Goal: Information Seeking & Learning: Learn about a topic

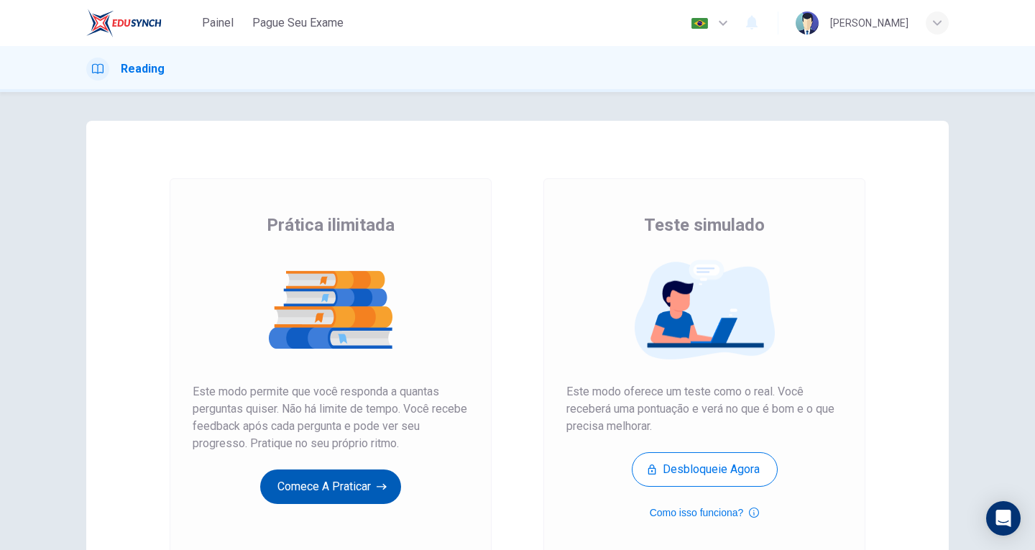
click at [357, 484] on button "Comece a praticar" at bounding box center [330, 486] width 141 height 34
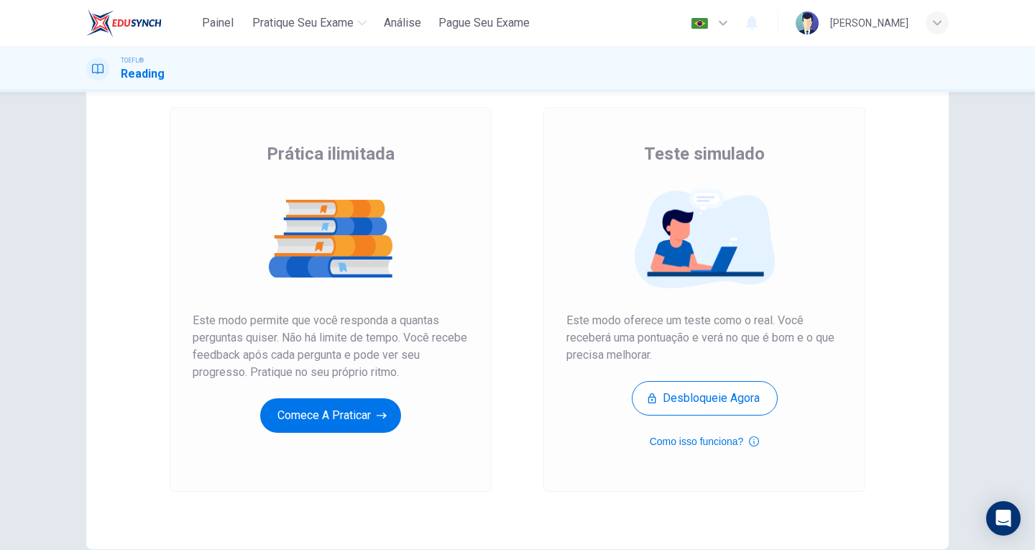
scroll to position [144, 0]
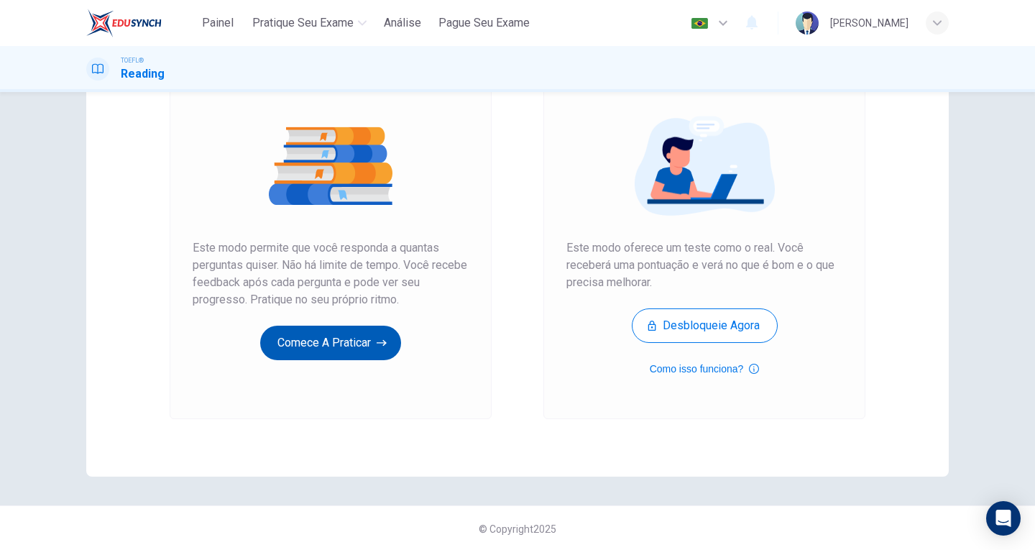
click at [319, 346] on button "Comece a praticar" at bounding box center [330, 343] width 141 height 34
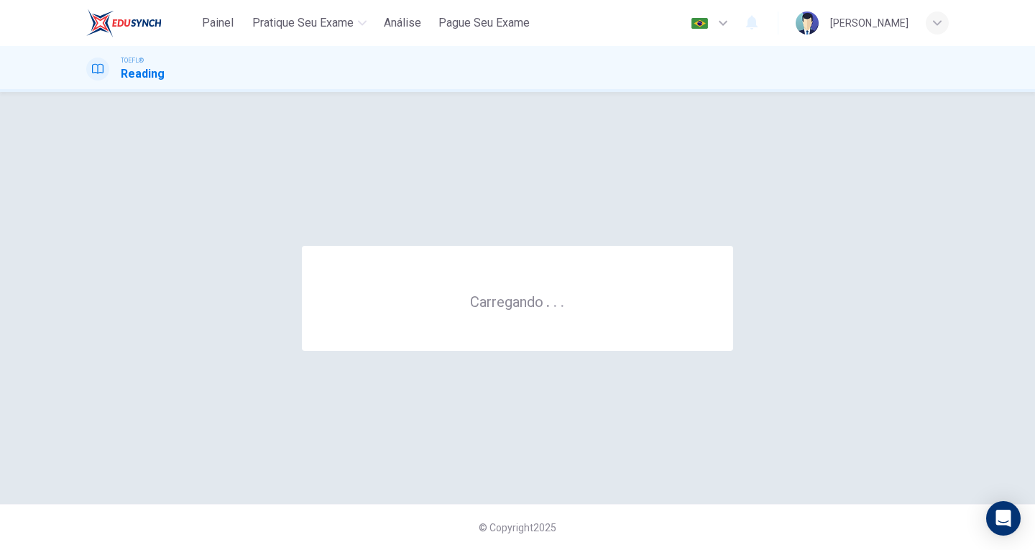
scroll to position [0, 0]
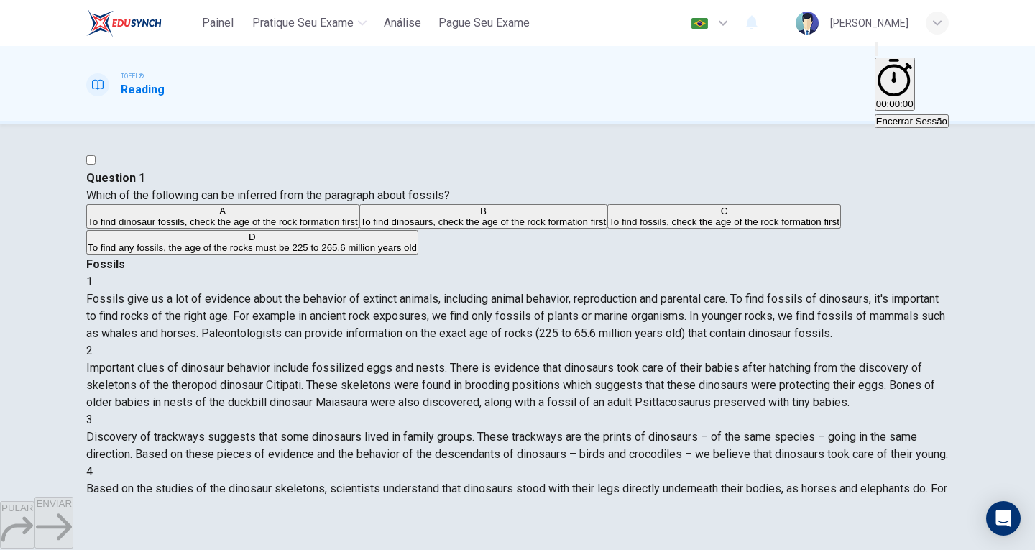
click at [885, 22] on div "[PERSON_NAME]" at bounding box center [869, 22] width 78 height 17
click at [885, 549] on div at bounding box center [517, 550] width 1035 height 0
click at [980, 188] on div "Question 1 Which of the following can be inferred from the paragraph about foss…" at bounding box center [517, 310] width 1035 height 373
click at [334, 227] on span "To find dinosaur fossils, check the age of the rock formation first" at bounding box center [223, 221] width 270 height 11
click at [72, 509] on span "ENVIAR" at bounding box center [54, 503] width 36 height 11
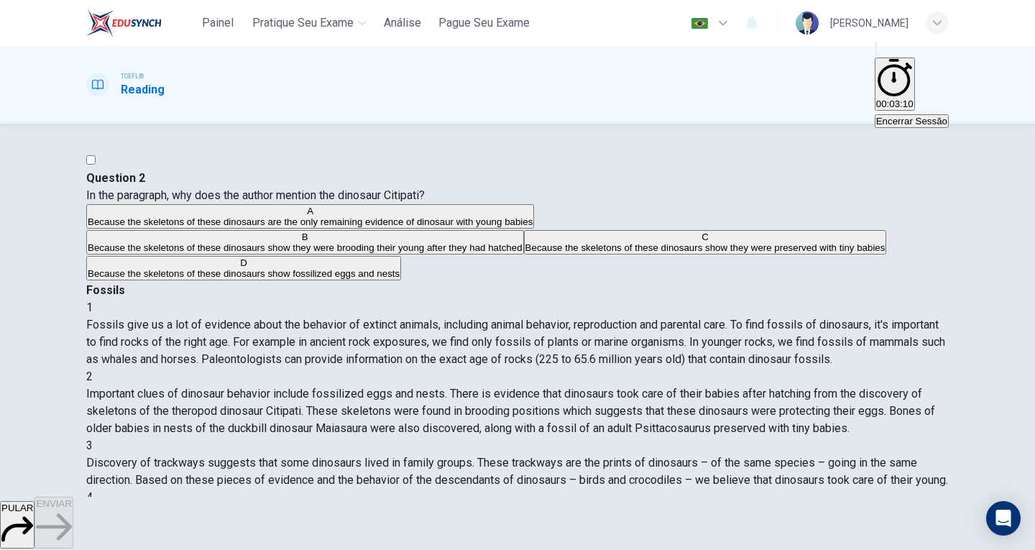
click at [524, 254] on button "C Because the skeletons of these dinosaurs show they were preserved with tiny b…" at bounding box center [705, 242] width 363 height 24
click at [290, 279] on span "Because the skeletons of these dinosaurs show fossilized eggs and nests" at bounding box center [244, 273] width 312 height 11
click at [73, 532] on button "ENVIAR" at bounding box center [53, 523] width 39 height 52
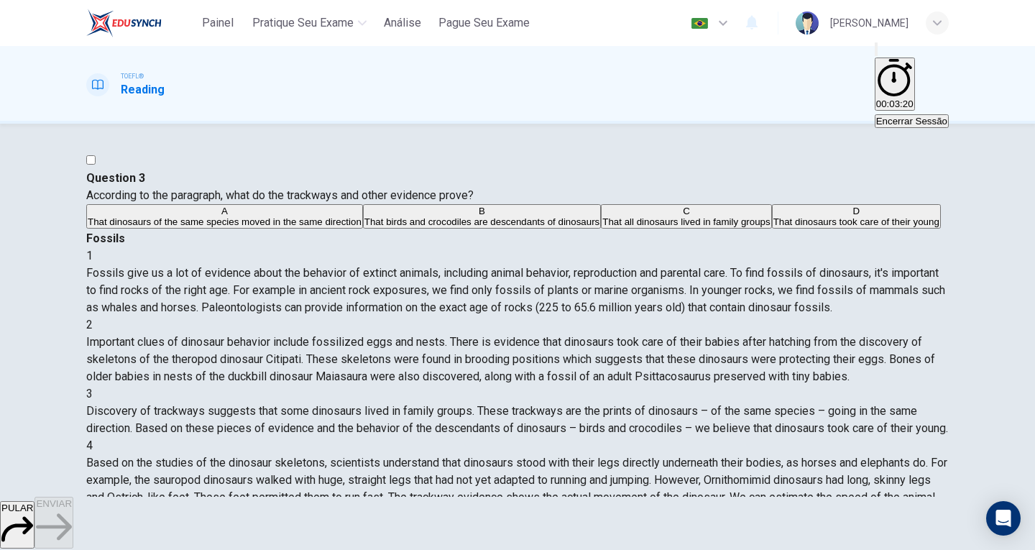
scroll to position [75, 0]
click at [602, 227] on span "That all dinosaurs lived in family groups" at bounding box center [685, 221] width 167 height 11
click at [362, 227] on span "That dinosaurs of the same species moved in the same direction" at bounding box center [225, 221] width 274 height 11
click at [72, 509] on span "ENVIAR" at bounding box center [54, 503] width 36 height 11
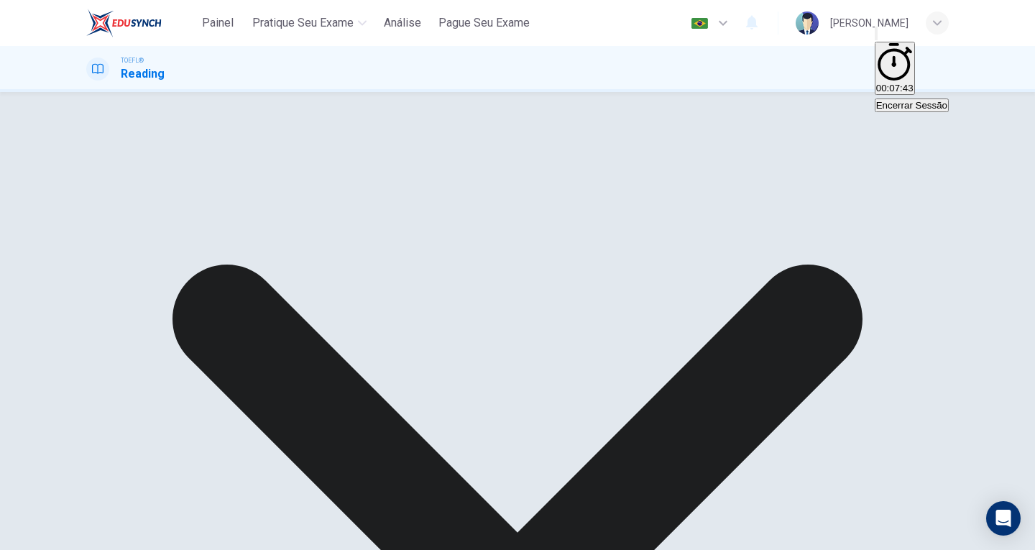
click at [387, 198] on div "A That dinosaurs of the same species moved in the same direction B That birds a…" at bounding box center [517, 185] width 862 height 26
click at [397, 198] on div "A That dinosaurs of the same species moved in the same direction B That birds a…" at bounding box center [517, 185] width 862 height 26
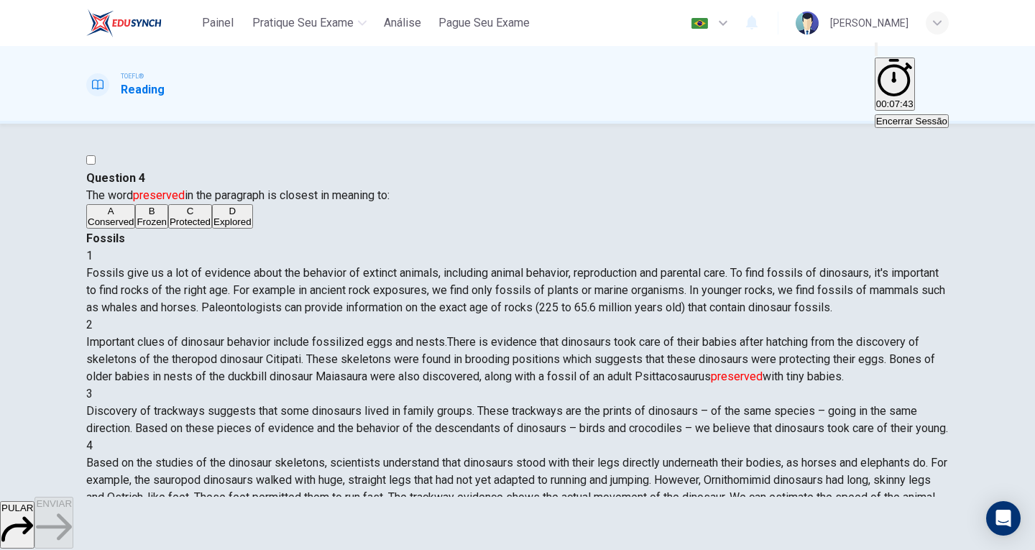
scroll to position [138, 0]
click at [121, 30] on img at bounding box center [123, 23] width 75 height 29
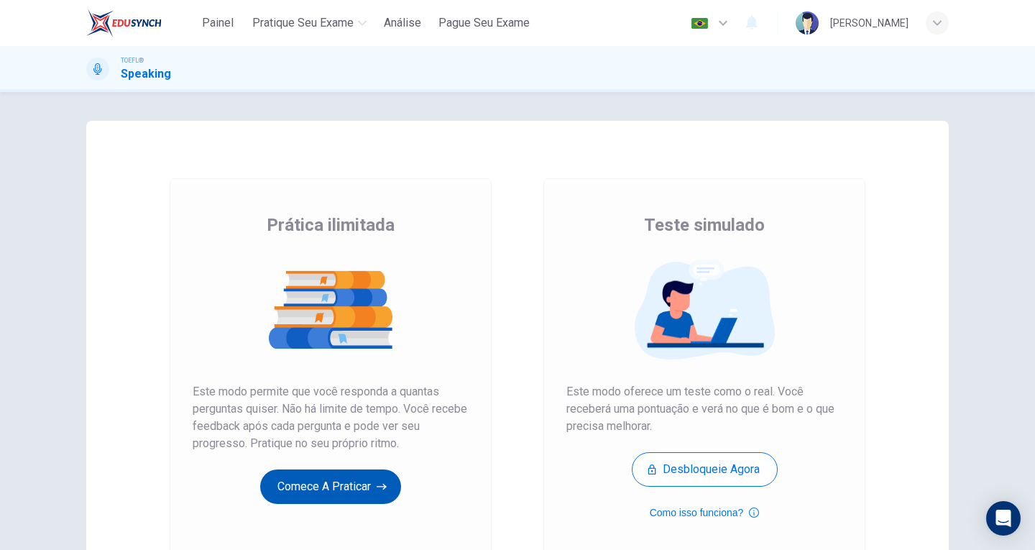
click at [318, 476] on button "Comece a praticar" at bounding box center [330, 486] width 141 height 34
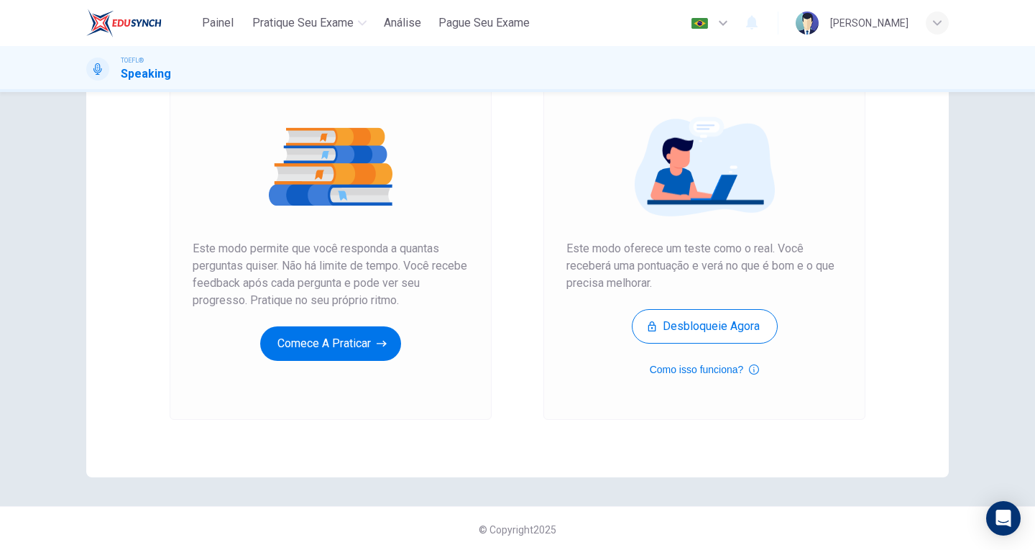
scroll to position [144, 0]
click at [357, 354] on button "Comece a praticar" at bounding box center [330, 343] width 141 height 34
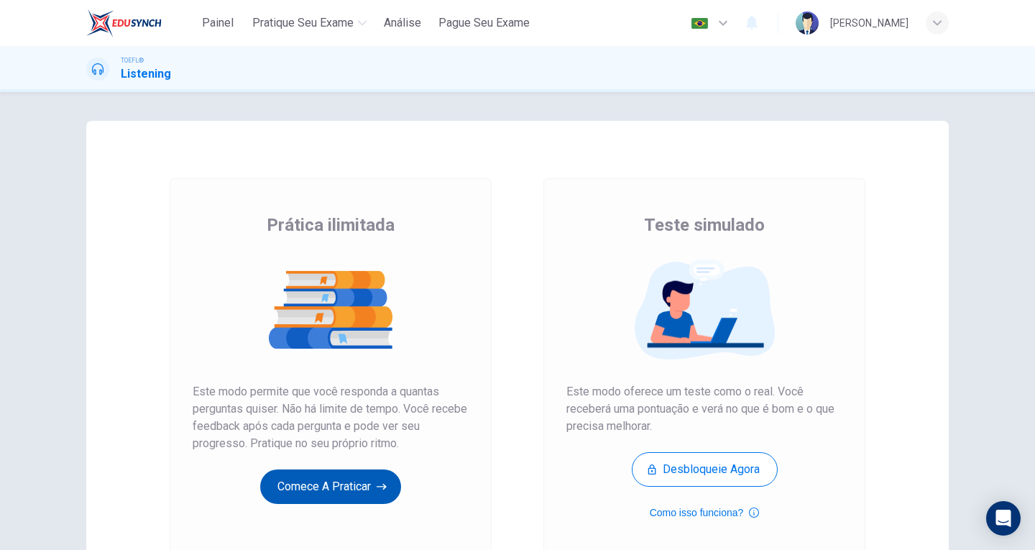
click at [339, 479] on button "Comece a praticar" at bounding box center [330, 486] width 141 height 34
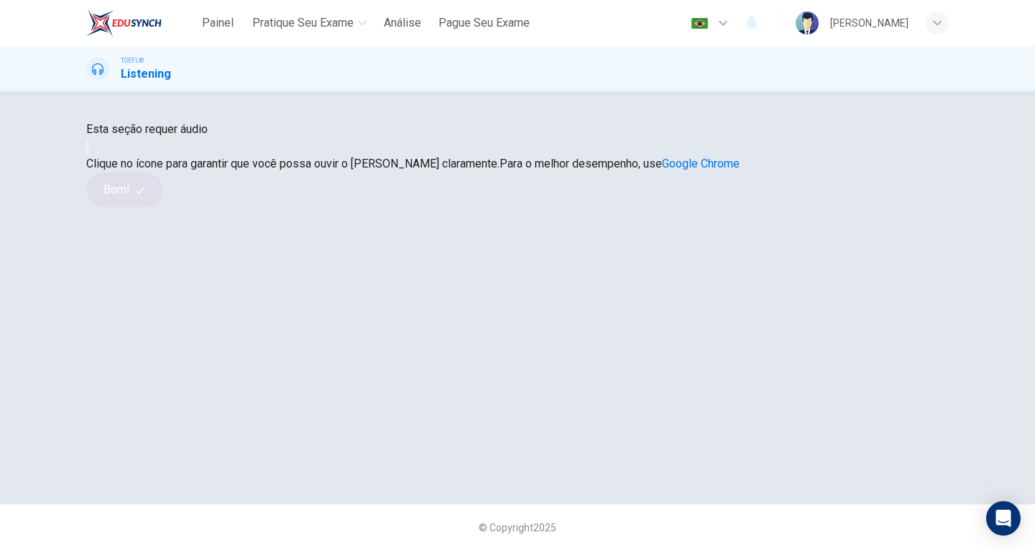
click at [88, 150] on icon "button" at bounding box center [88, 150] width 0 height 0
click at [163, 207] on button "Bom!" at bounding box center [124, 189] width 77 height 34
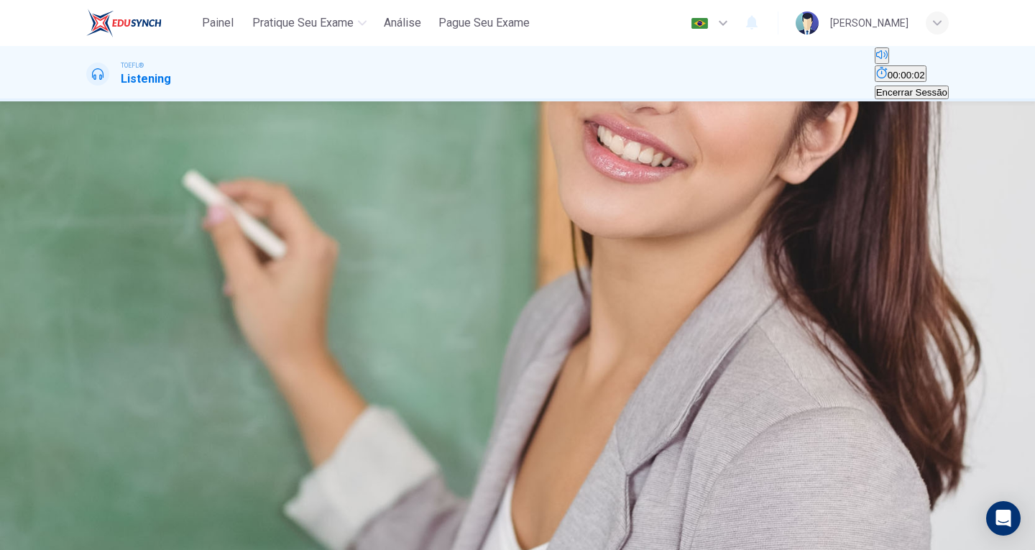
click at [88, 237] on icon "button" at bounding box center [88, 237] width 0 height 0
click at [214, 209] on span "Economics Class Lecture" at bounding box center [150, 216] width 128 height 14
click at [88, 237] on icon "button" at bounding box center [88, 237] width 0 height 0
drag, startPoint x: 139, startPoint y: 254, endPoint x: 121, endPoint y: 254, distance: 17.3
click at [86, 244] on span at bounding box center [86, 244] width 0 height 0
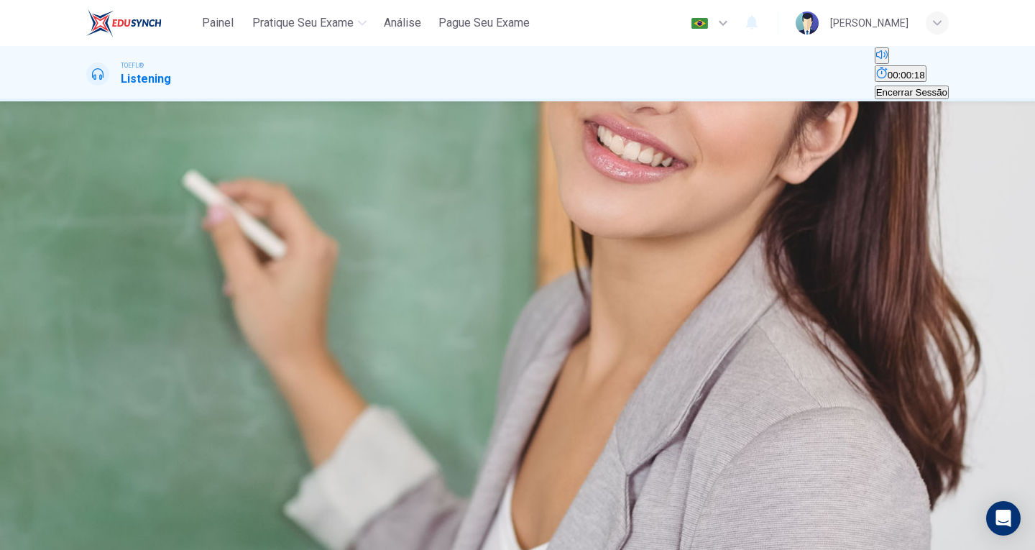
click at [89, 241] on button "button" at bounding box center [87, 234] width 3 height 14
click at [272, 205] on span "The causes of human behavior are clarified" at bounding box center [180, 199] width 184 height 11
click at [438, 205] on span "Various types of games are contrasted" at bounding box center [356, 199] width 163 height 11
click at [615, 205] on span "A topic is explained through an extended example" at bounding box center [546, 199] width 211 height 11
click at [73, 515] on button "ENVIAR" at bounding box center [53, 523] width 39 height 52
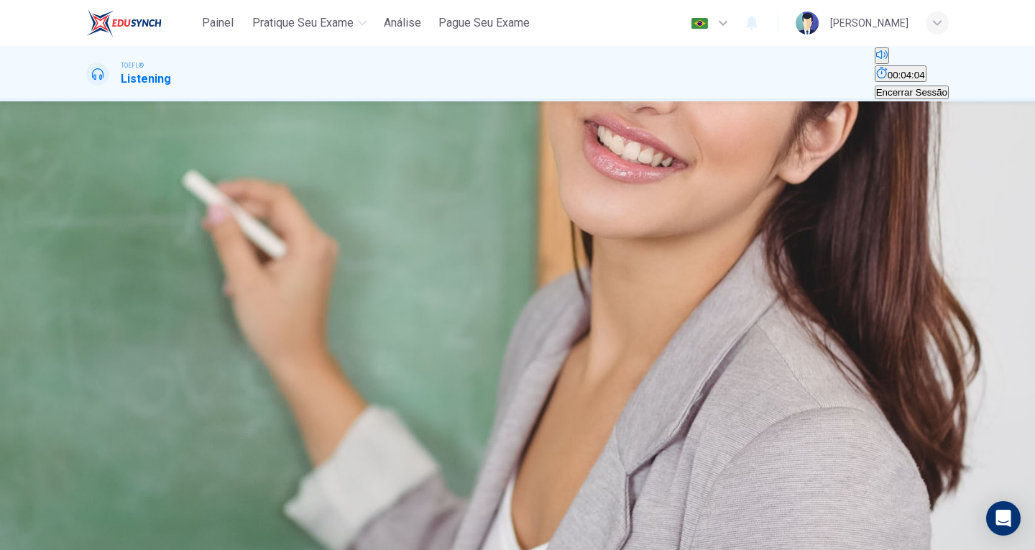
click at [172, 205] on span "Sports" at bounding box center [158, 199] width 28 height 11
click at [72, 509] on span "ENVIAR" at bounding box center [54, 503] width 36 height 11
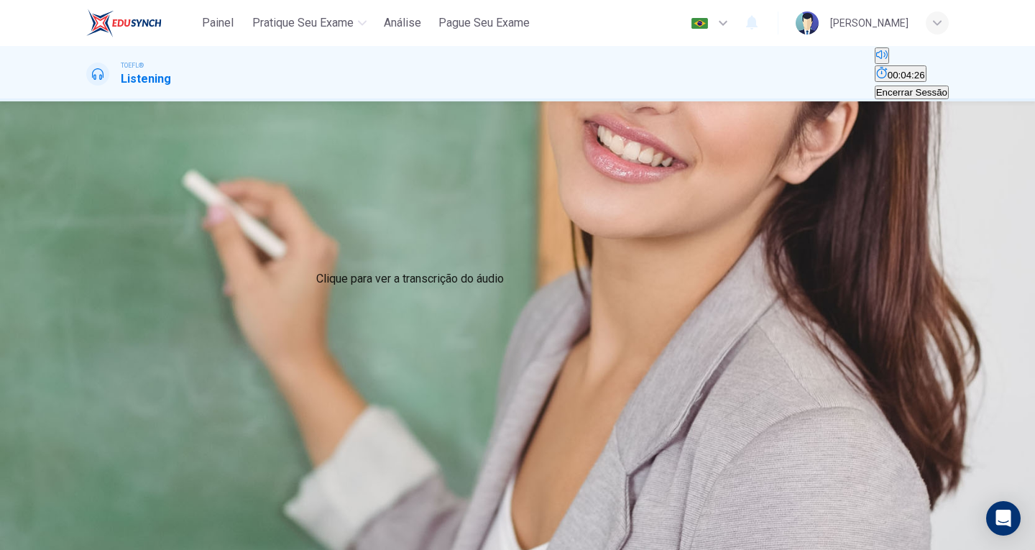
click at [88, 275] on icon "Clique para ver a transcrição do áudio" at bounding box center [88, 275] width 0 height 0
click at [494, 205] on span "It is more complicated than it appears to be" at bounding box center [402, 199] width 183 height 11
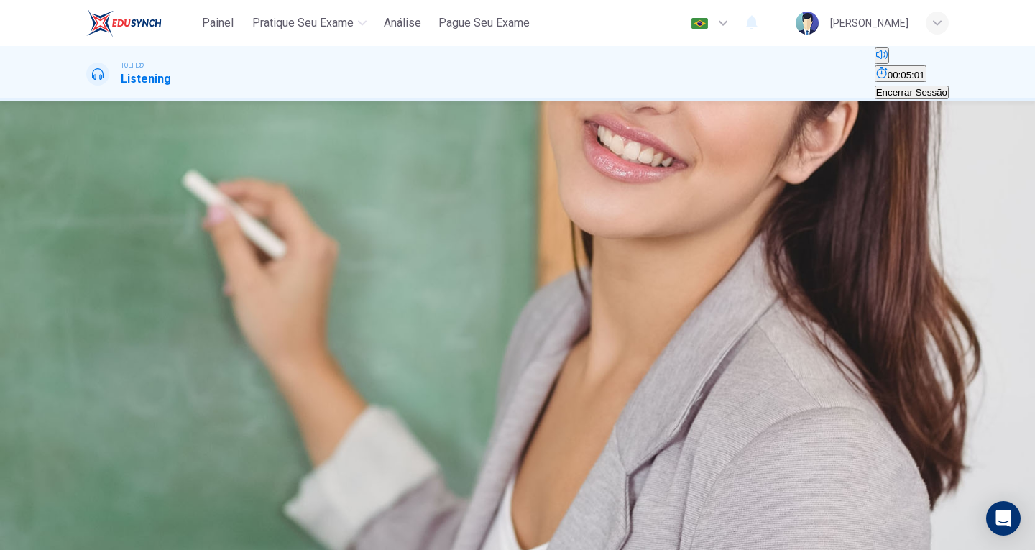
click at [98, 254] on icon "button" at bounding box center [96, 245] width 15 height 17
click at [932, 208] on div "Question 3 What is stated in the lecture about game theory? A All game theory g…" at bounding box center [517, 177] width 862 height 60
click at [89, 264] on button "Clique para ver a transcrição do áudio" at bounding box center [87, 271] width 3 height 14
click at [787, 549] on div at bounding box center [517, 550] width 1035 height 0
click at [494, 205] on span "It is more complicated than it appears to be" at bounding box center [402, 199] width 183 height 11
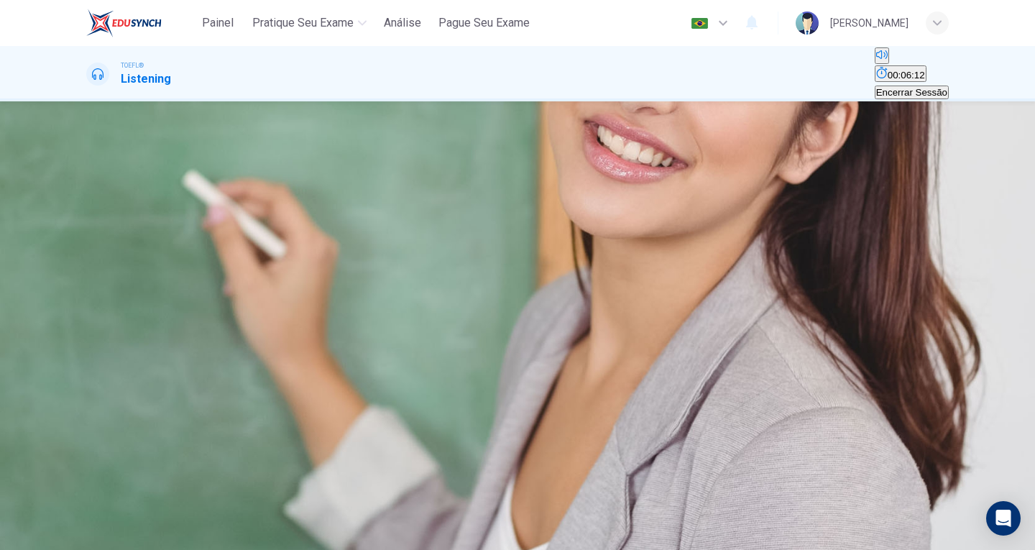
click at [494, 205] on span "It is more complicated than it appears to be" at bounding box center [402, 199] width 183 height 11
click at [487, 206] on button "B It is more complicated than it appears to be" at bounding box center [403, 194] width 186 height 24
click at [464, 206] on button "B It is more complicated than it appears to be" at bounding box center [403, 194] width 186 height 24
click at [89, 241] on button "button" at bounding box center [87, 234] width 3 height 14
click at [582, 208] on div "A All game theory games are reduced to board games B It is more complicated tha…" at bounding box center [517, 195] width 862 height 26
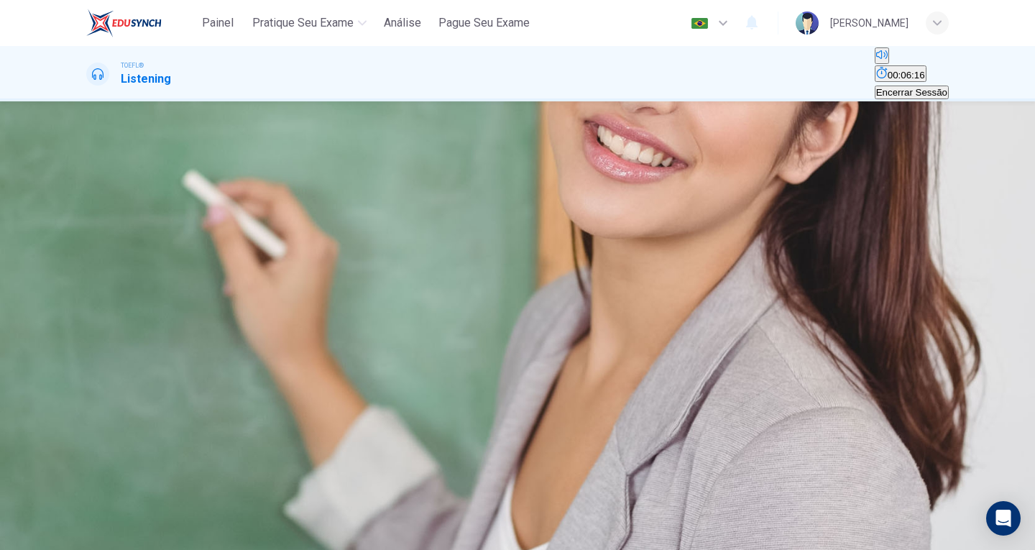
click at [574, 206] on button "C It uses math to examine strategy" at bounding box center [567, 194] width 142 height 24
click at [494, 205] on span "It is more complicated than it appears to be" at bounding box center [402, 199] width 183 height 11
click at [554, 205] on span "It uses math to examine strategy" at bounding box center [566, 199] width 139 height 11
click at [494, 205] on span "It is more complicated than it appears to be" at bounding box center [402, 199] width 183 height 11
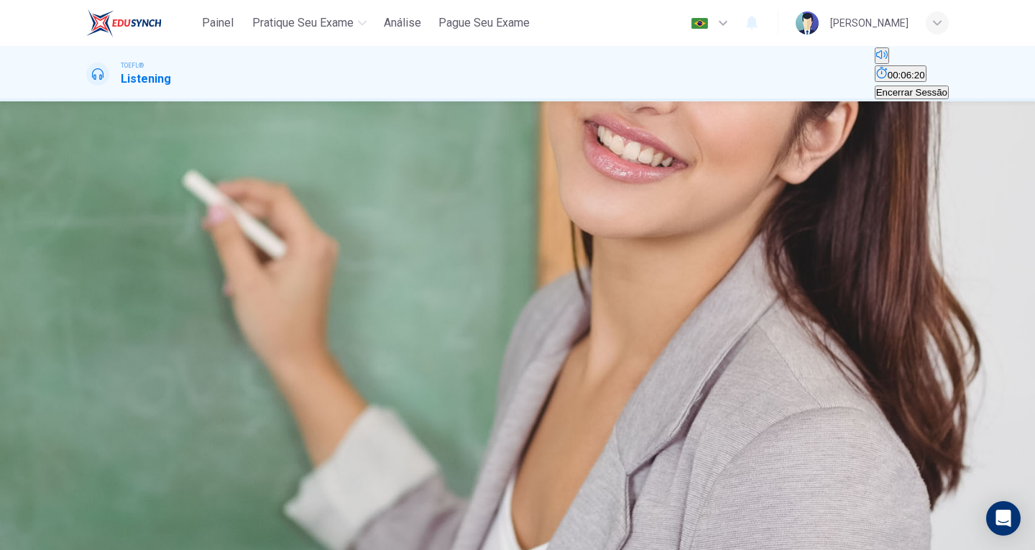
click at [308, 205] on span "All game theory games are reduced to board games" at bounding box center [198, 199] width 221 height 11
click at [496, 206] on button "B It is more complicated than it appears to be" at bounding box center [403, 194] width 186 height 24
click at [308, 205] on span "All game theory games are reduced to board games" at bounding box center [198, 199] width 221 height 11
click at [89, 264] on button "Clique para ver a transcrição do áudio" at bounding box center [87, 271] width 3 height 14
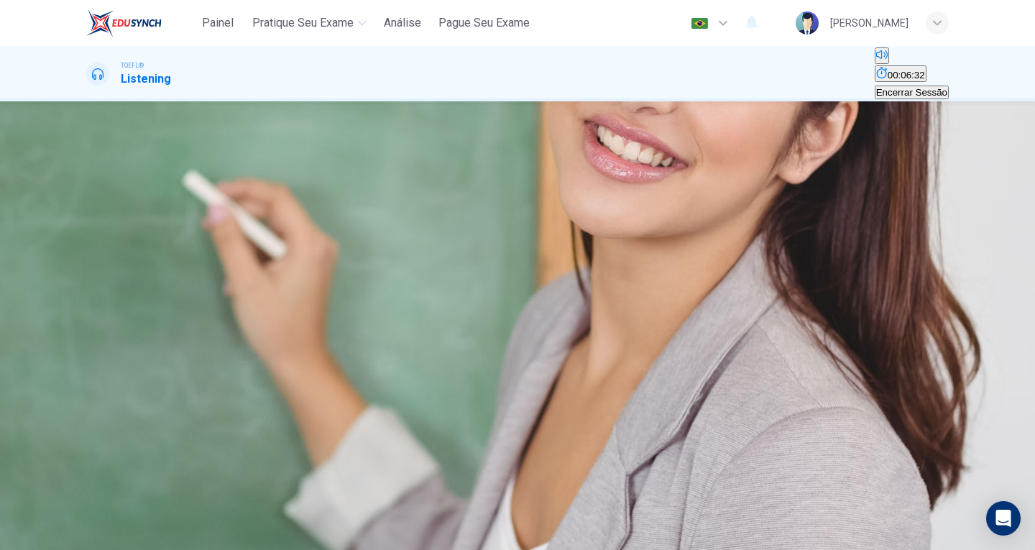
click at [845, 549] on div at bounding box center [517, 550] width 1035 height 0
click at [638, 206] on button "C It uses math to examine strategy" at bounding box center [567, 194] width 142 height 24
click at [308, 205] on span "All game theory games are reduced to board games" at bounding box center [198, 199] width 221 height 11
click at [494, 205] on span "It is more complicated than it appears to be" at bounding box center [402, 199] width 183 height 11
click at [72, 509] on span "ENVIAR" at bounding box center [54, 503] width 36 height 11
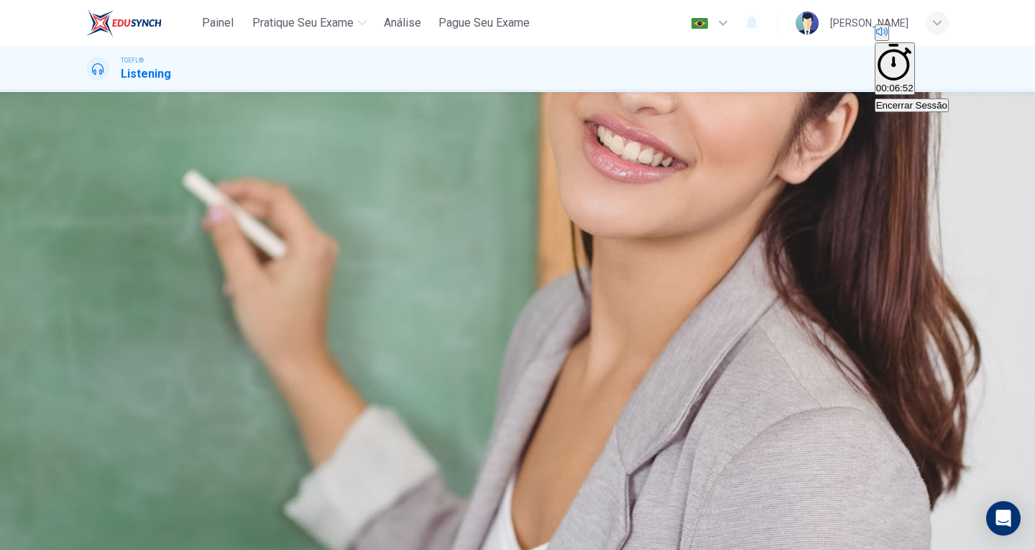
type input "25"
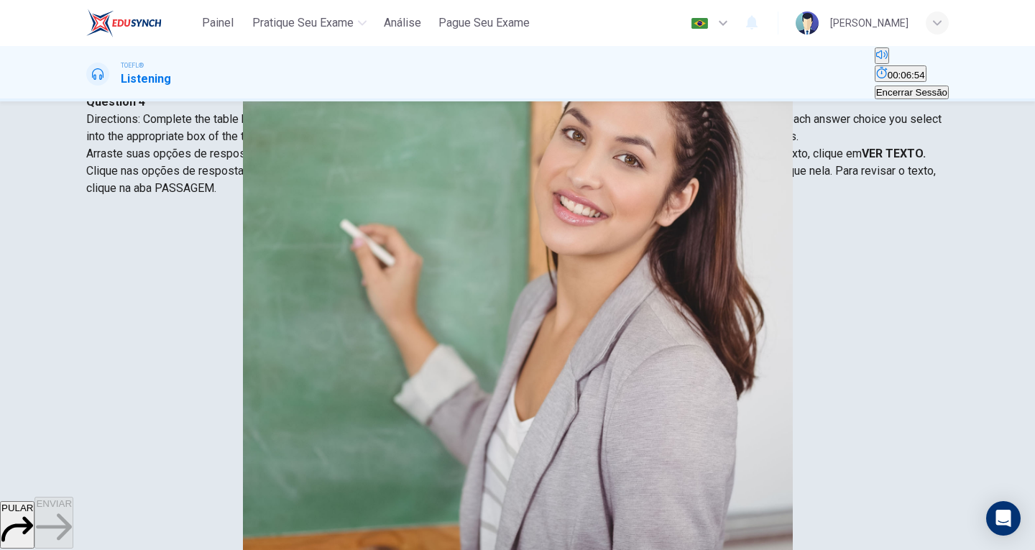
scroll to position [0, 0]
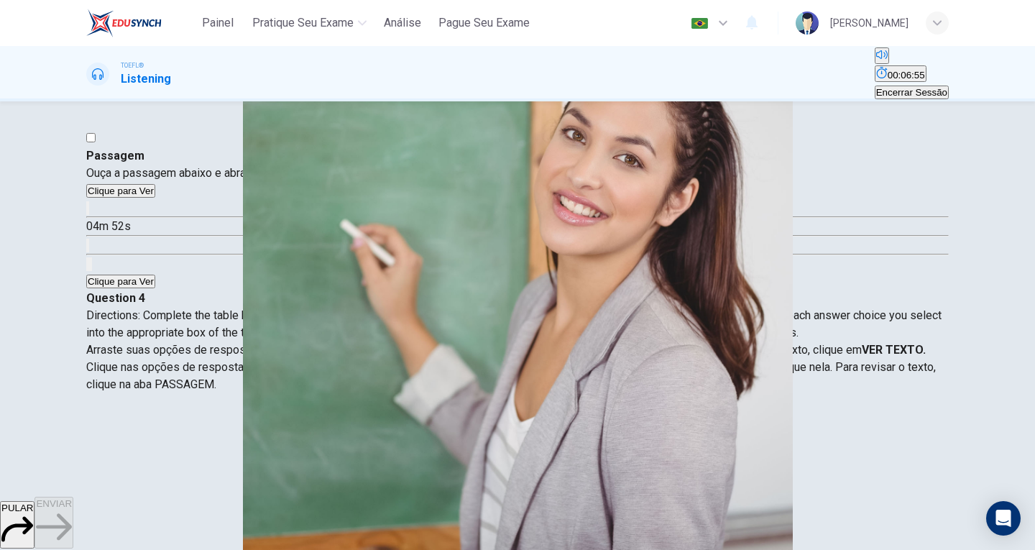
click at [88, 211] on icon "button" at bounding box center [88, 211] width 0 height 0
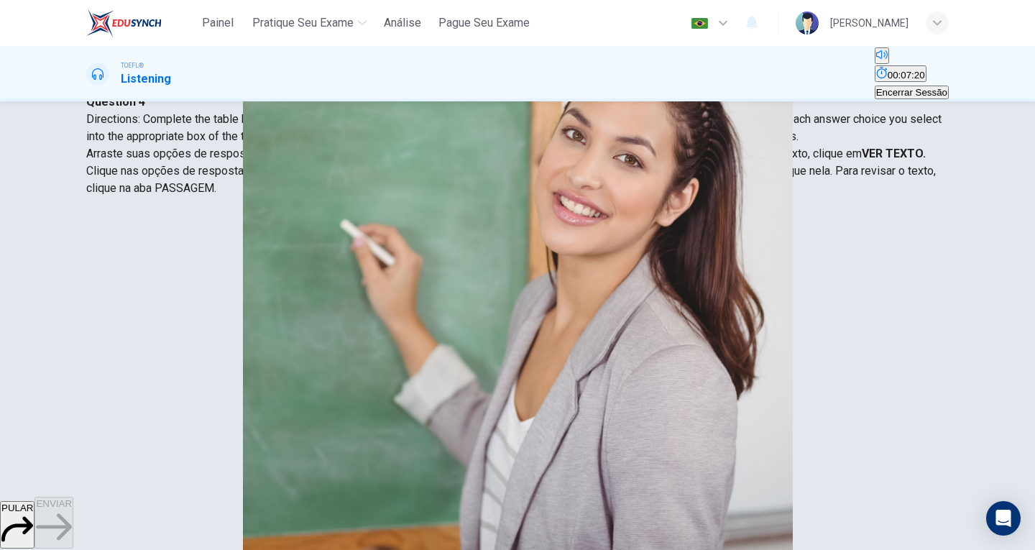
scroll to position [124, 0]
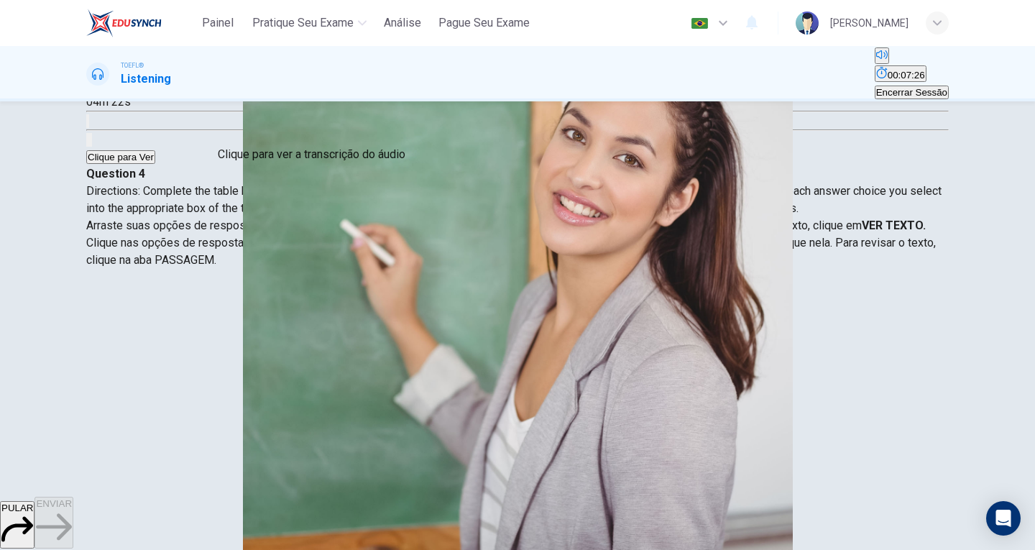
click at [103, 137] on icon "Clique para ver a transcrição do áudio" at bounding box center [96, 132] width 16 height 17
click at [89, 128] on button "Clique para ver a transcrição do áudio" at bounding box center [87, 121] width 3 height 14
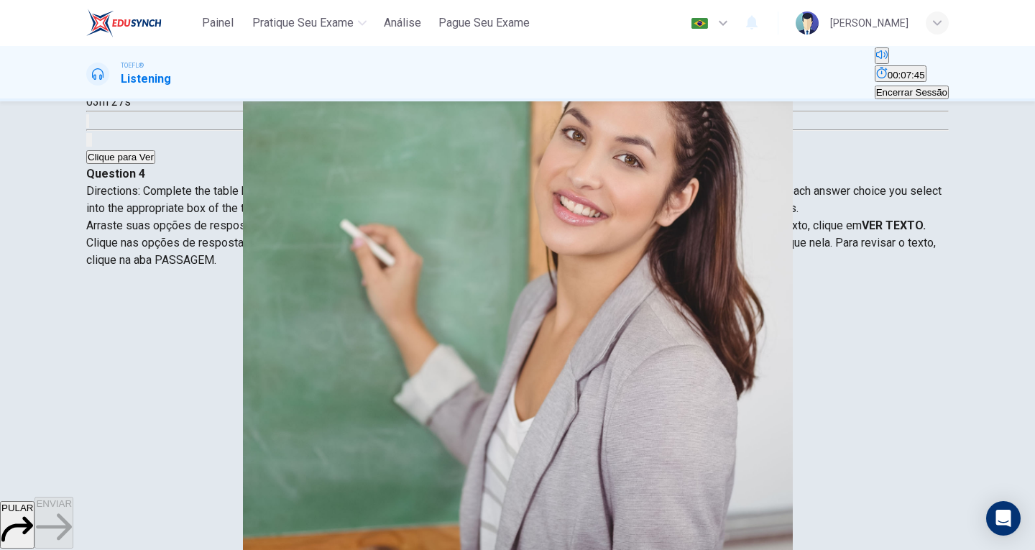
click at [86, 93] on span at bounding box center [86, 93] width 0 height 0
drag, startPoint x: 207, startPoint y: 321, endPoint x: 450, endPoint y: 344, distance: 244.0
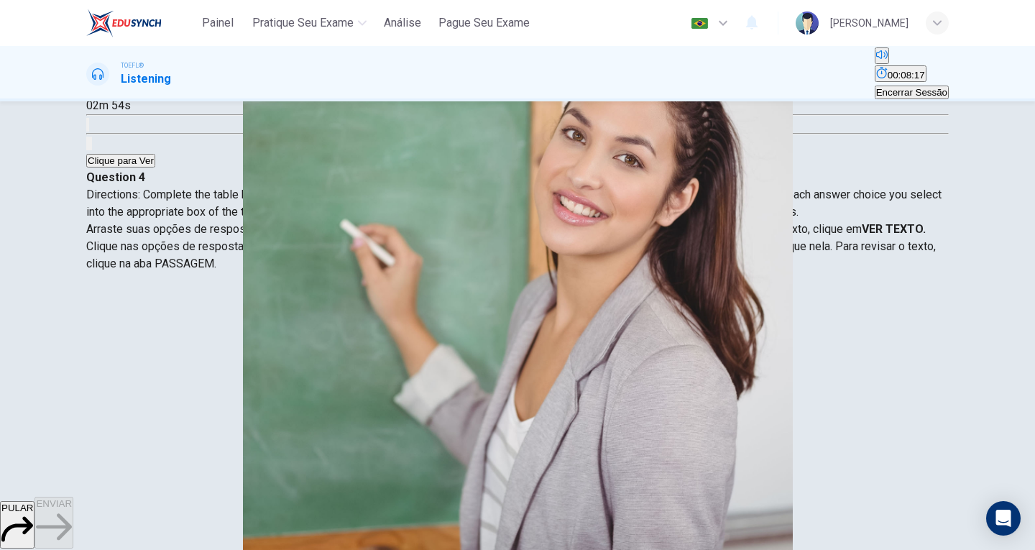
scroll to position [45, 0]
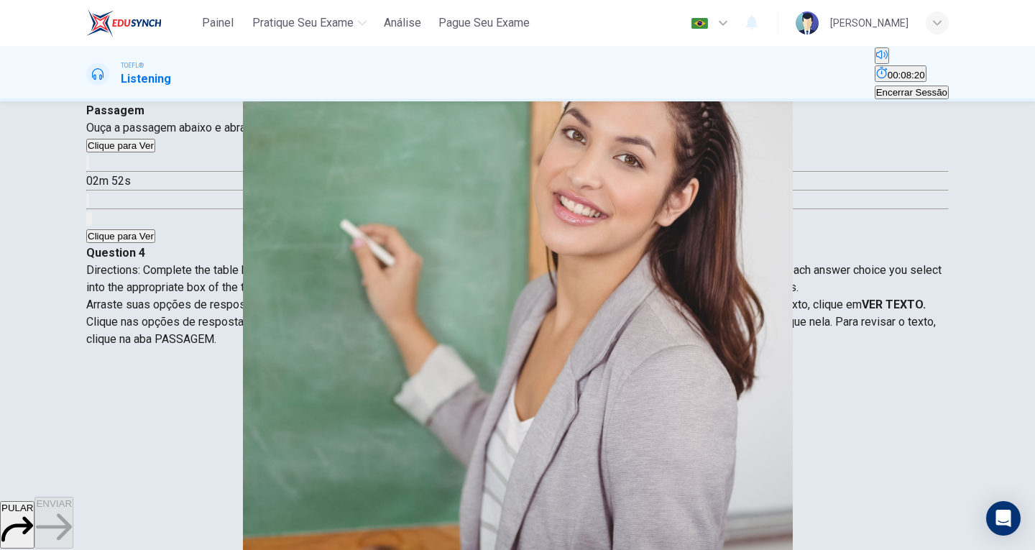
click at [88, 166] on icon "button" at bounding box center [88, 166] width 0 height 0
click at [103, 181] on icon "button" at bounding box center [97, 174] width 12 height 13
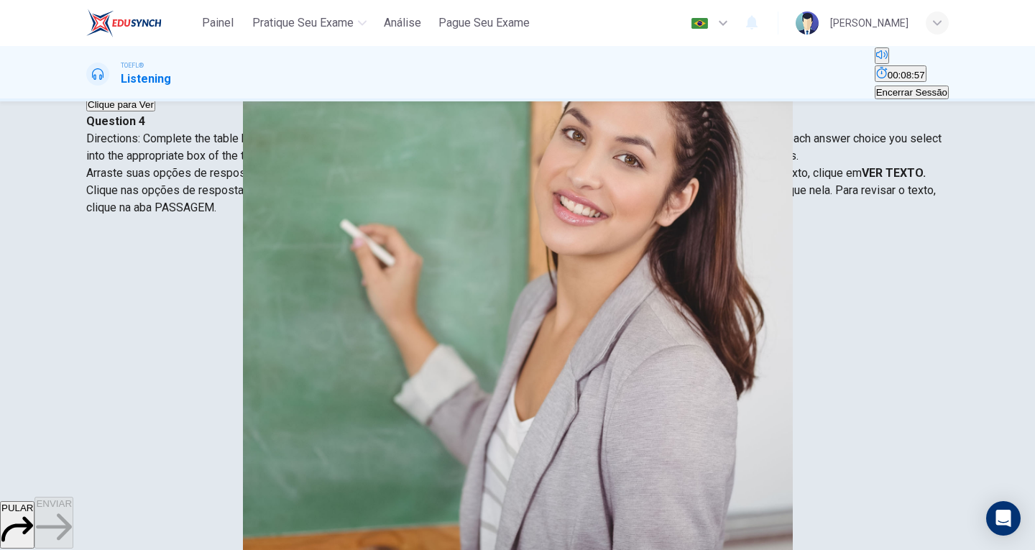
scroll to position [189, 0]
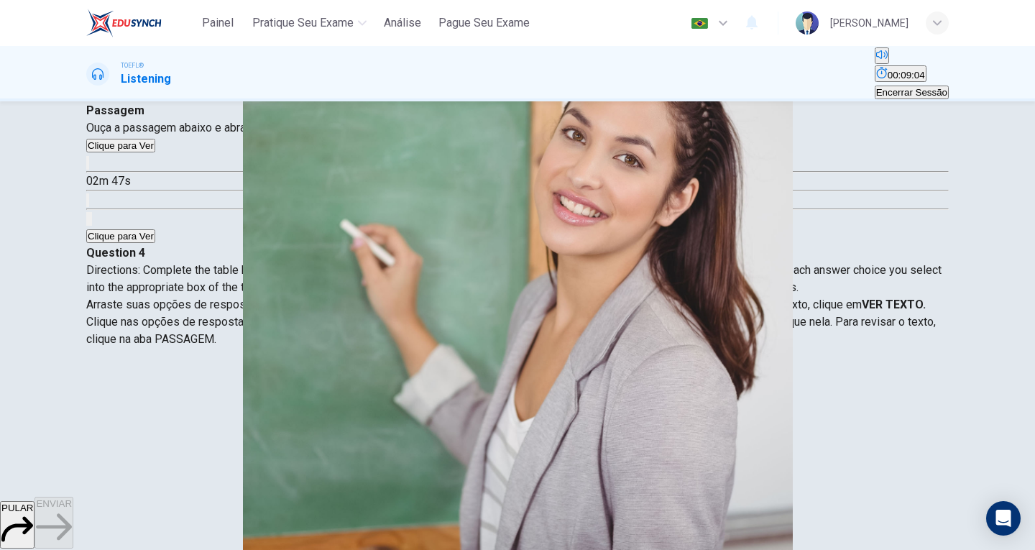
scroll to position [117, 0]
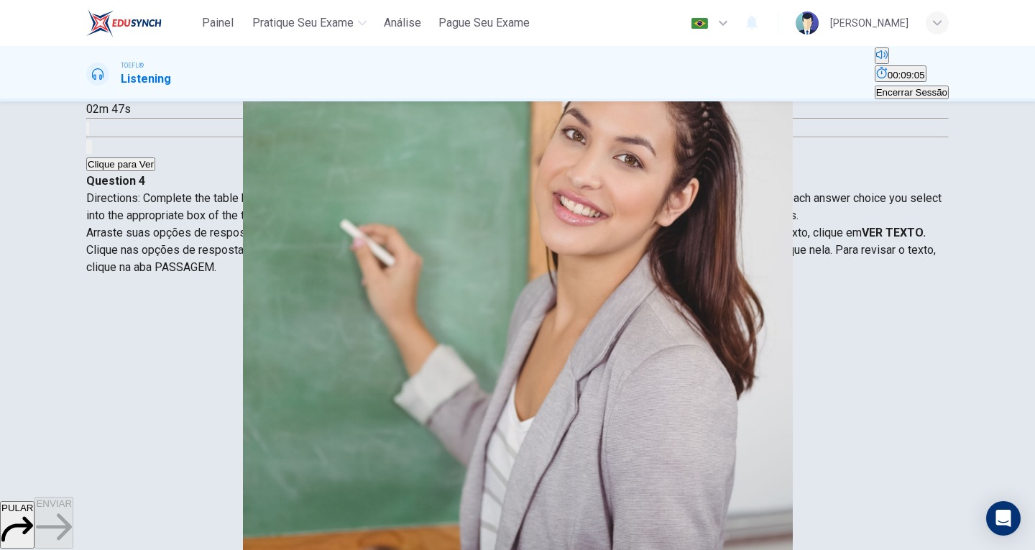
drag, startPoint x: 271, startPoint y: 348, endPoint x: 436, endPoint y: 402, distance: 174.1
drag, startPoint x: 345, startPoint y: 410, endPoint x: 370, endPoint y: 408, distance: 25.2
drag, startPoint x: 236, startPoint y: 340, endPoint x: 470, endPoint y: 480, distance: 272.4
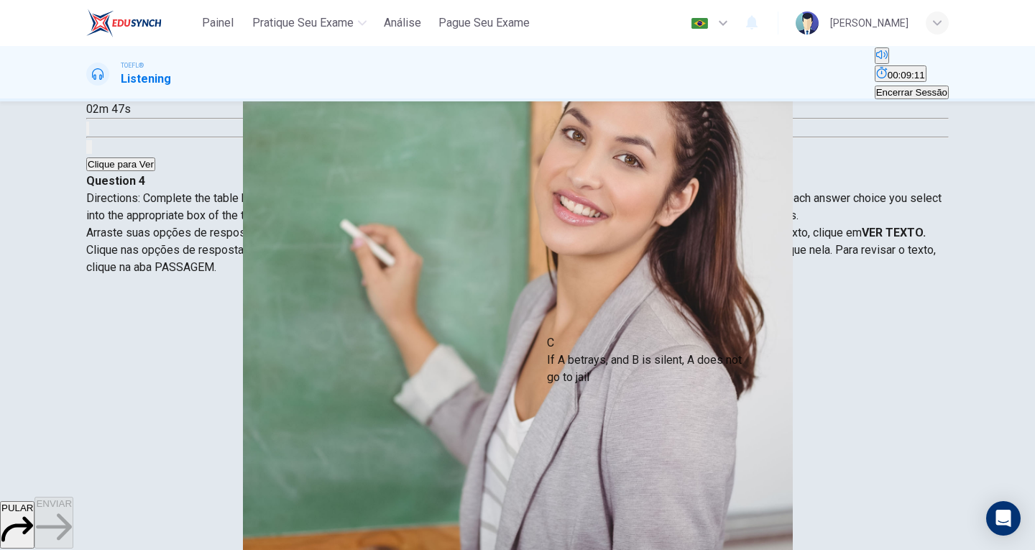
drag, startPoint x: 208, startPoint y: 303, endPoint x: 703, endPoint y: 326, distance: 495.0
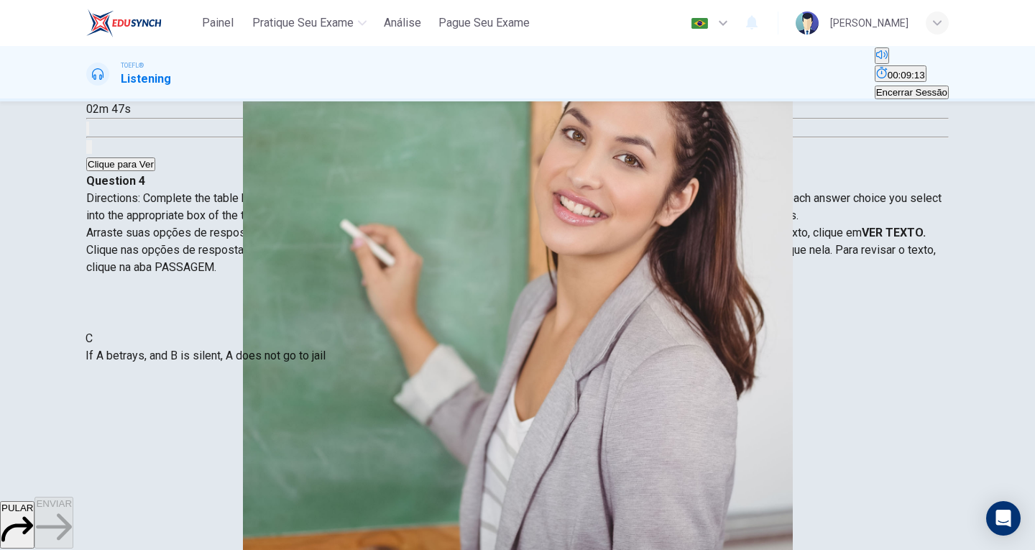
drag, startPoint x: 714, startPoint y: 331, endPoint x: 147, endPoint y: 353, distance: 568.2
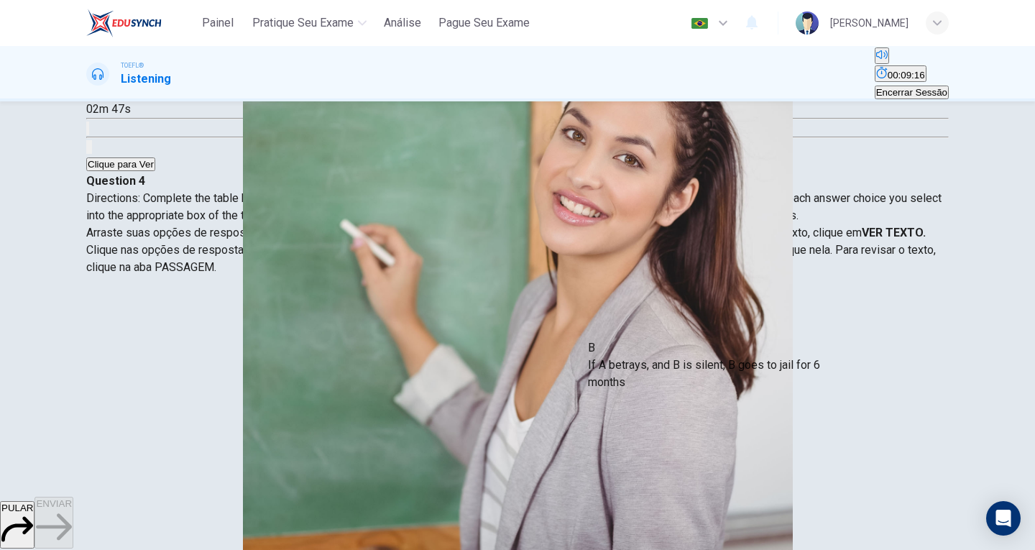
drag, startPoint x: 475, startPoint y: 424, endPoint x: 750, endPoint y: 379, distance: 278.9
click at [89, 98] on button "button" at bounding box center [87, 91] width 3 height 14
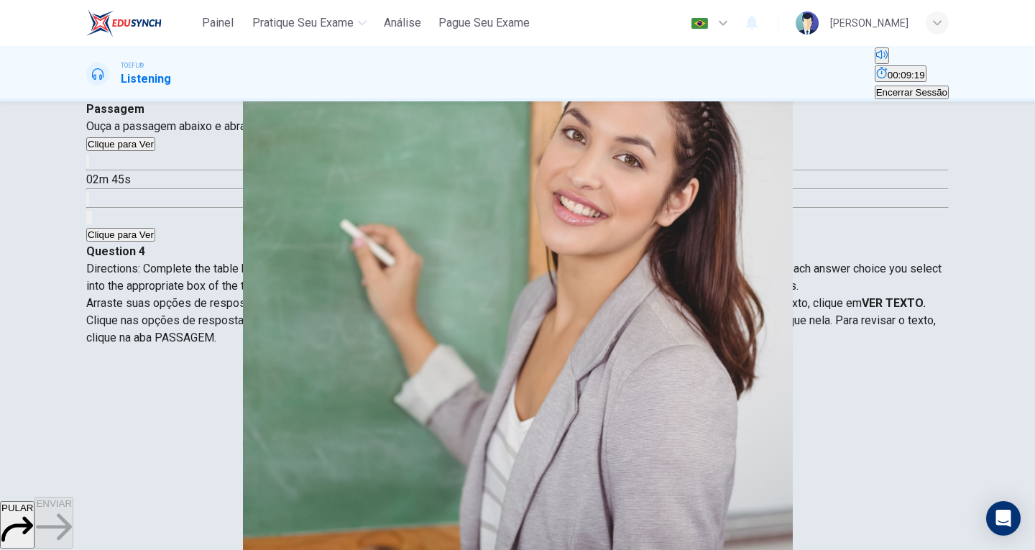
scroll to position [72, 0]
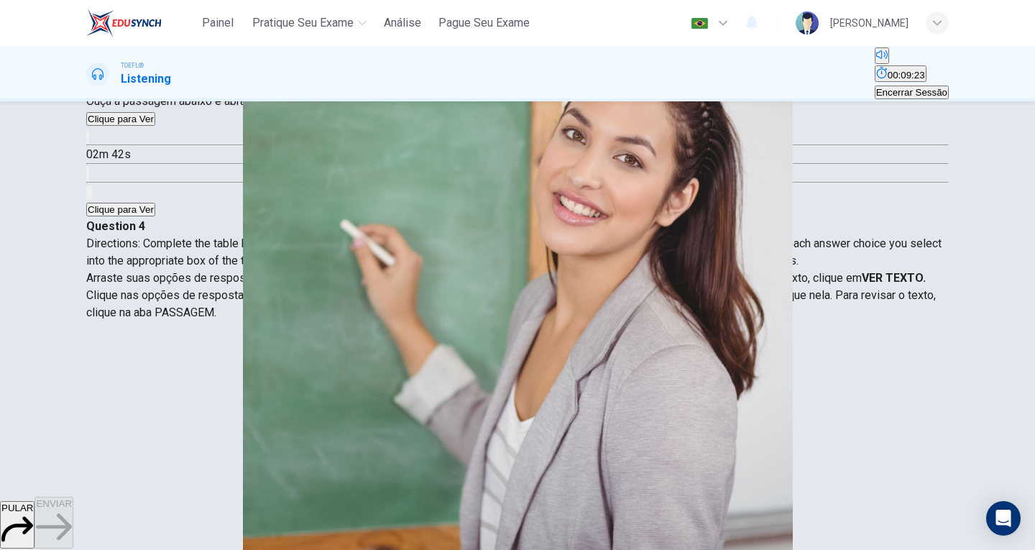
click at [88, 139] on icon "button" at bounding box center [88, 139] width 0 height 0
click at [104, 157] on icon "button" at bounding box center [96, 147] width 15 height 17
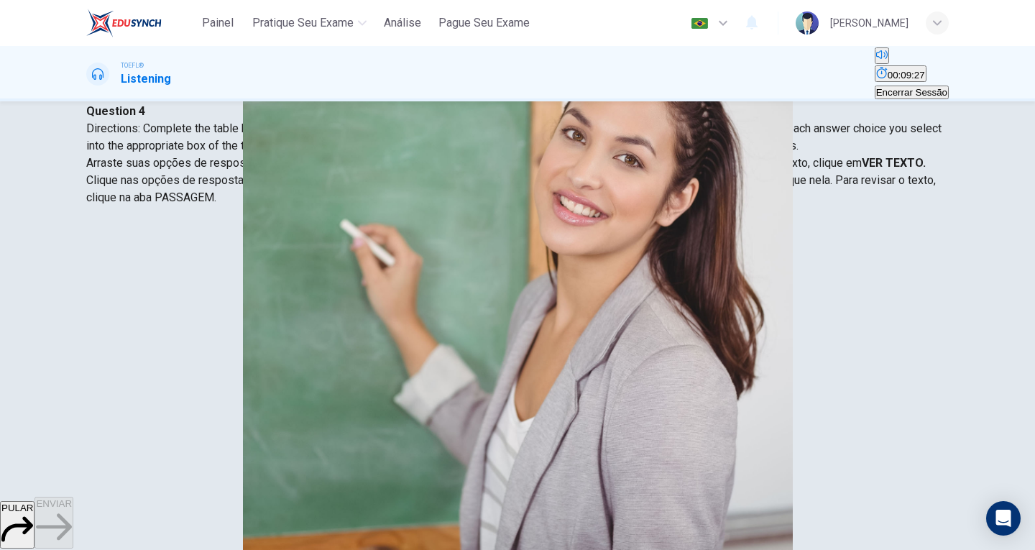
scroll to position [189, 0]
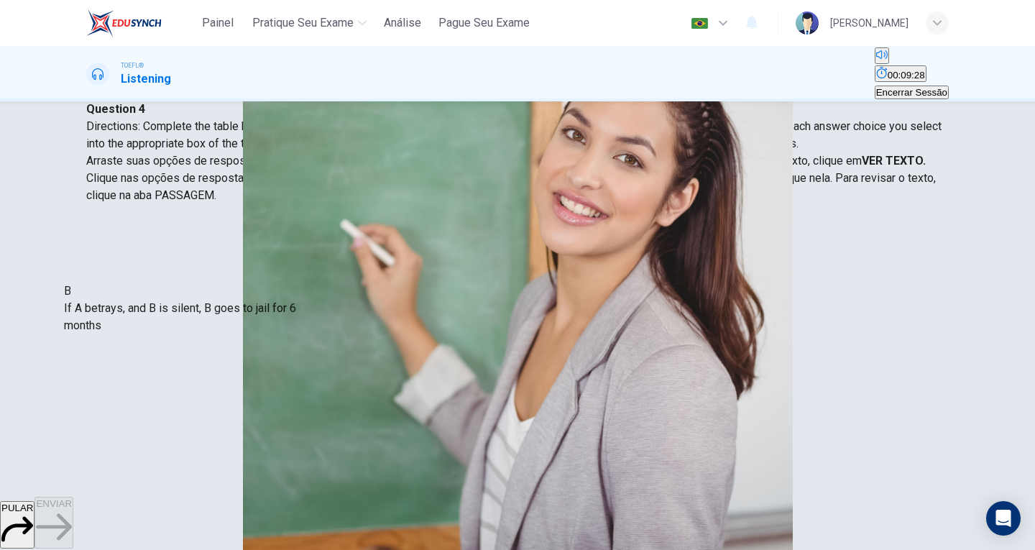
drag, startPoint x: 771, startPoint y: 279, endPoint x: 184, endPoint y: 326, distance: 589.1
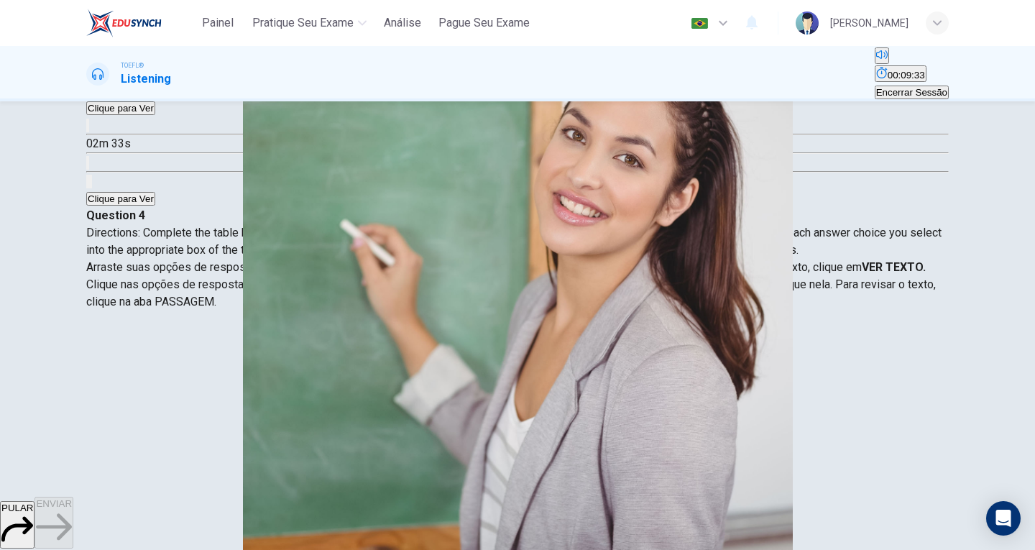
scroll to position [45, 0]
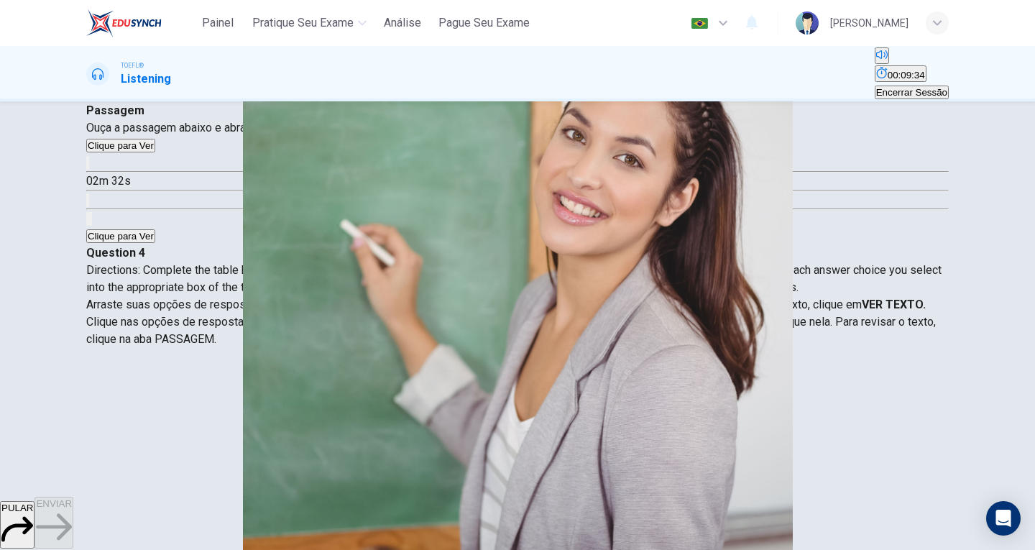
click at [88, 166] on icon "button" at bounding box center [88, 166] width 0 height 0
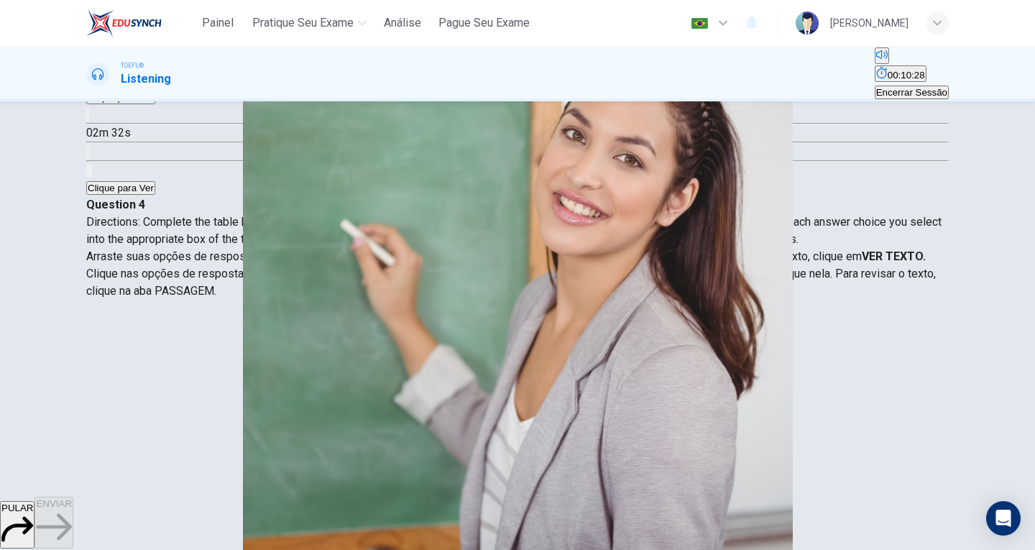
scroll to position [0, 0]
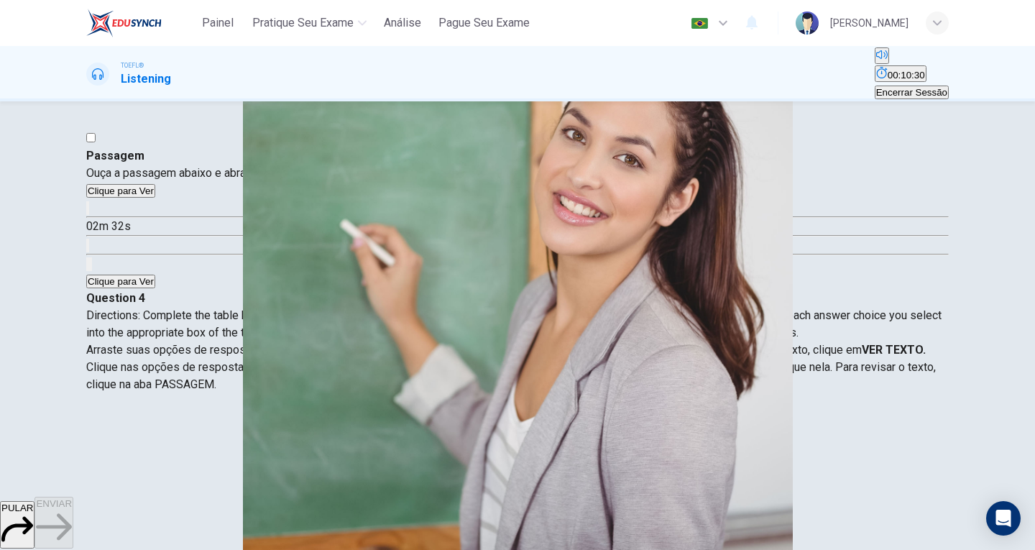
click at [86, 218] on span at bounding box center [86, 218] width 0 height 0
click at [88, 211] on icon "button" at bounding box center [88, 211] width 0 height 0
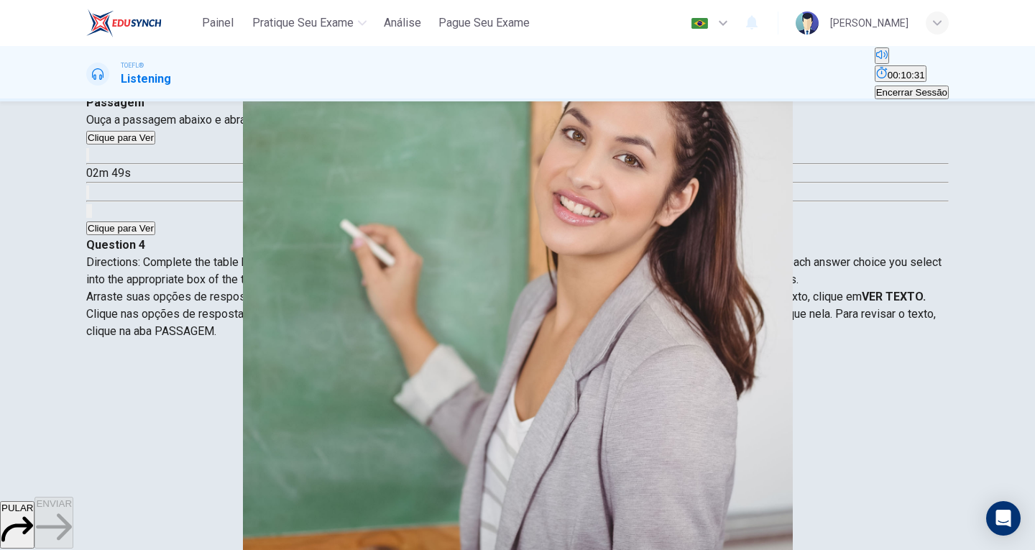
scroll to position [144, 0]
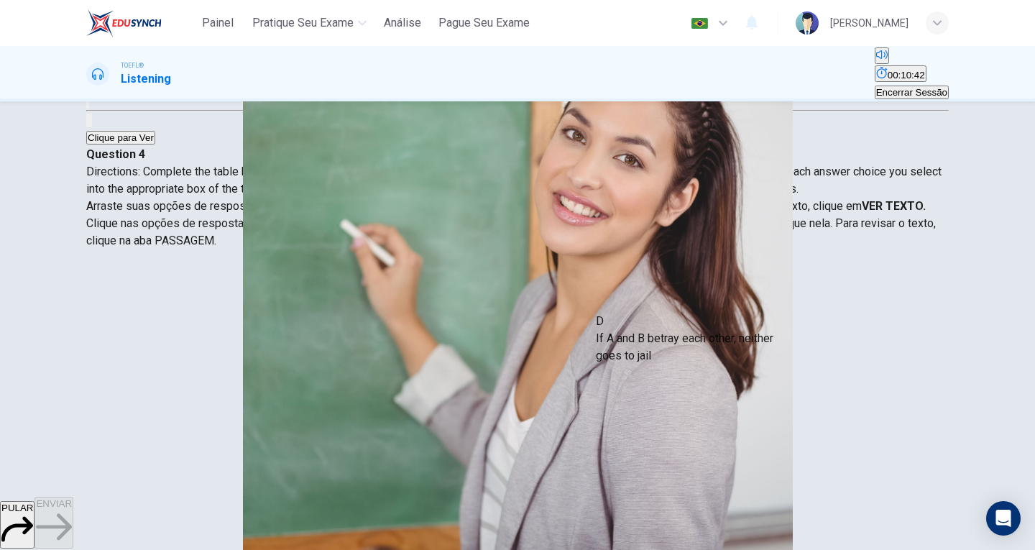
drag, startPoint x: 218, startPoint y: 438, endPoint x: 752, endPoint y: 352, distance: 540.1
drag, startPoint x: 238, startPoint y: 361, endPoint x: 753, endPoint y: 393, distance: 515.6
drag, startPoint x: 420, startPoint y: 366, endPoint x: 448, endPoint y: 378, distance: 30.6
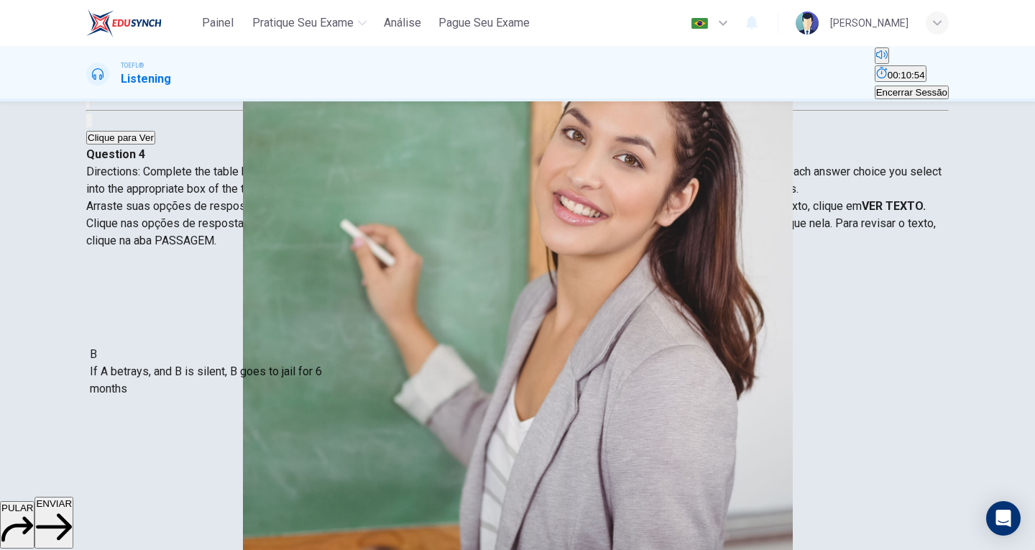
drag, startPoint x: 448, startPoint y: 378, endPoint x: 188, endPoint y: 373, distance: 260.2
click at [86, 74] on span at bounding box center [86, 74] width 0 height 0
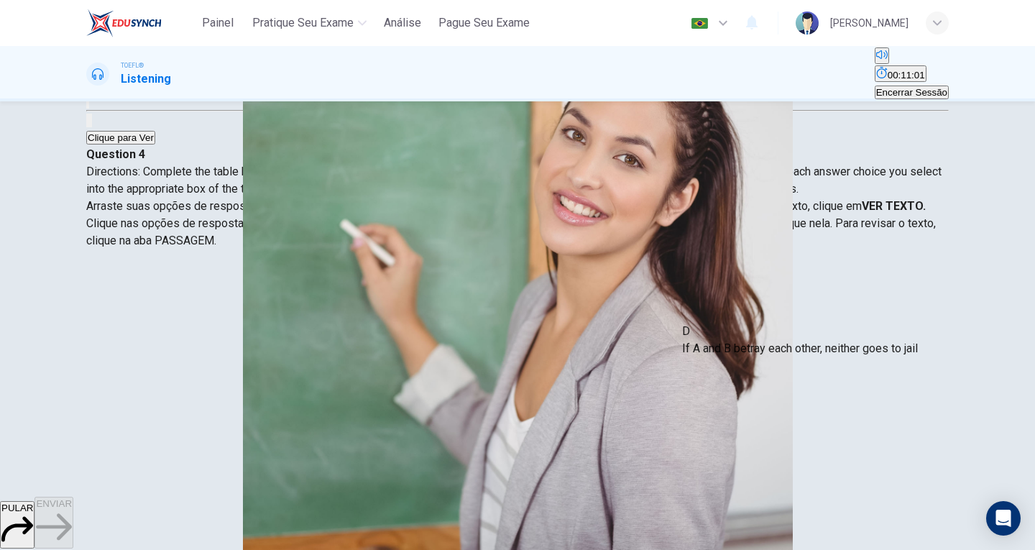
drag, startPoint x: 727, startPoint y: 374, endPoint x: 836, endPoint y: 362, distance: 109.2
drag, startPoint x: 770, startPoint y: 297, endPoint x: 59, endPoint y: 405, distance: 719.8
drag, startPoint x: 728, startPoint y: 301, endPoint x: 185, endPoint y: 324, distance: 543.1
click at [88, 68] on icon "button" at bounding box center [88, 68] width 0 height 0
drag, startPoint x: 231, startPoint y: 369, endPoint x: 431, endPoint y: 369, distance: 199.8
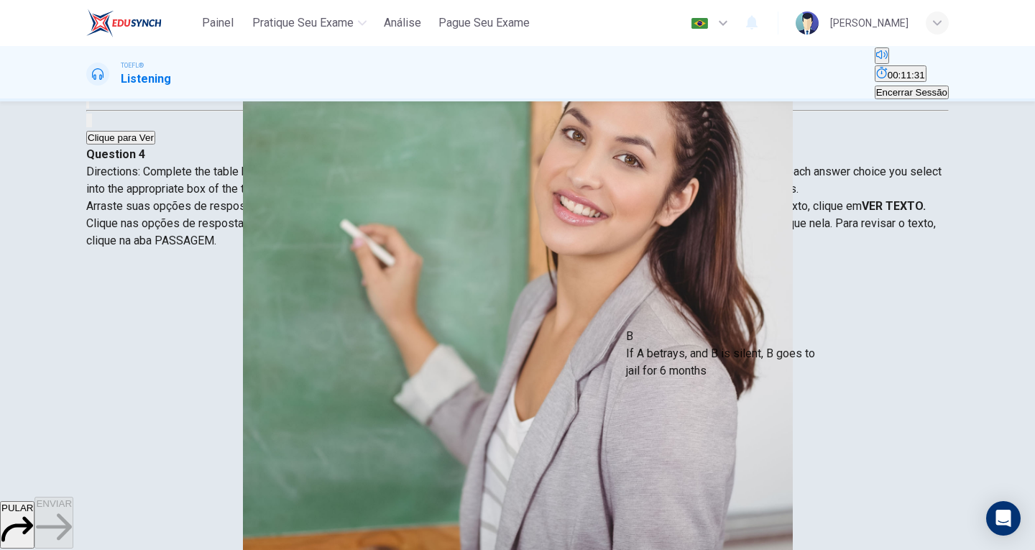
drag, startPoint x: 180, startPoint y: 283, endPoint x: 709, endPoint y: 352, distance: 533.5
click at [72, 509] on span "ENVIAR" at bounding box center [54, 503] width 36 height 11
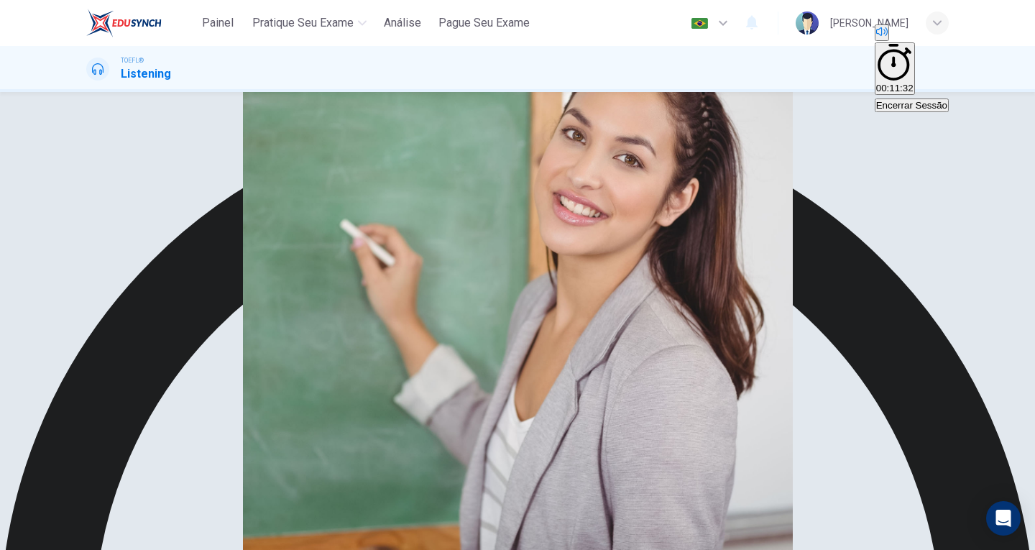
type input "25"
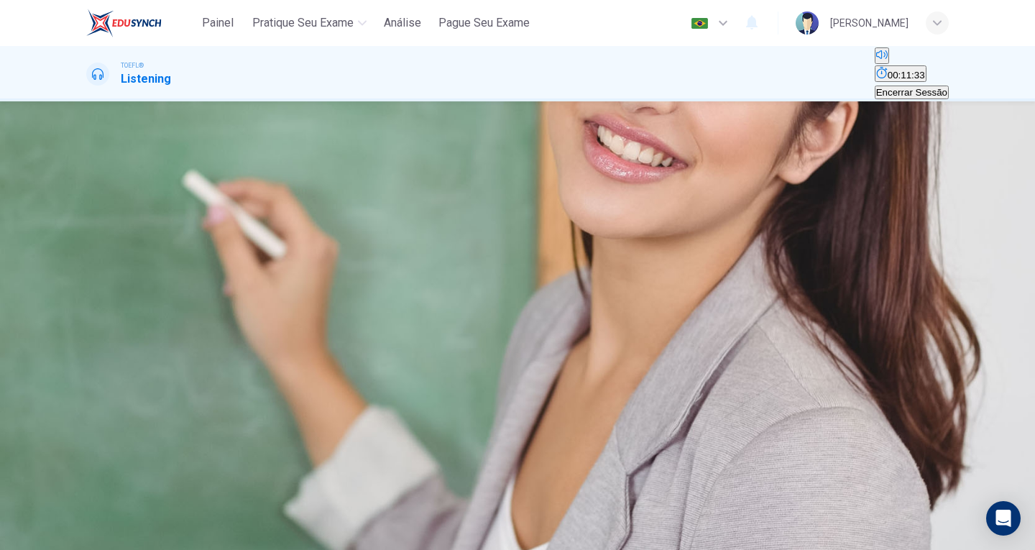
scroll to position [0, 0]
click at [88, 194] on icon "button" at bounding box center [88, 194] width 0 height 0
click at [459, 225] on div "Question 5 What does the professor mean when she says this? 00m 15s" at bounding box center [517, 201] width 862 height 108
click at [104, 211] on icon "button" at bounding box center [96, 202] width 15 height 17
click at [89, 226] on button "Clique para ver a transcrição do áudio" at bounding box center [87, 228] width 3 height 14
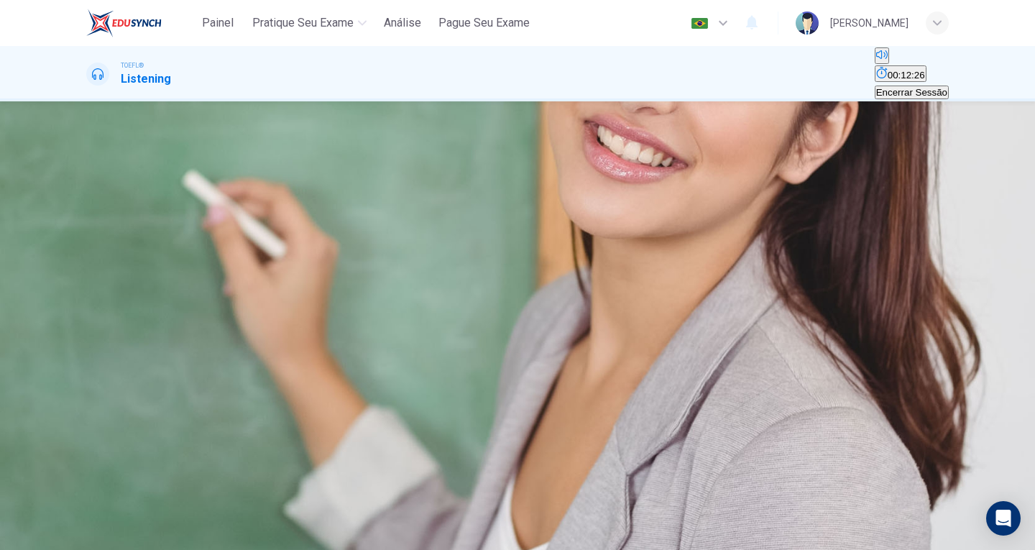
click at [104, 211] on icon "button" at bounding box center [96, 202] width 15 height 17
click at [516, 278] on span "Both countries always need to make weapons" at bounding box center [540, 272] width 195 height 11
click at [89, 198] on button "button" at bounding box center [87, 191] width 3 height 14
type input "0"
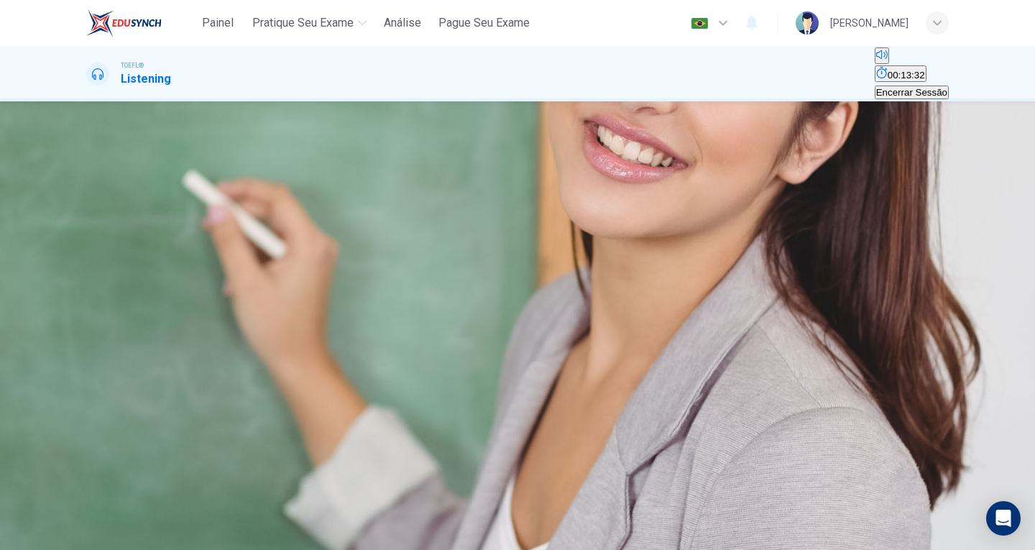
click at [440, 278] on span "Since each country does not know what the other one will do, it should protect …" at bounding box center [264, 272] width 352 height 11
click at [72, 509] on span "ENVIAR" at bounding box center [54, 503] width 36 height 11
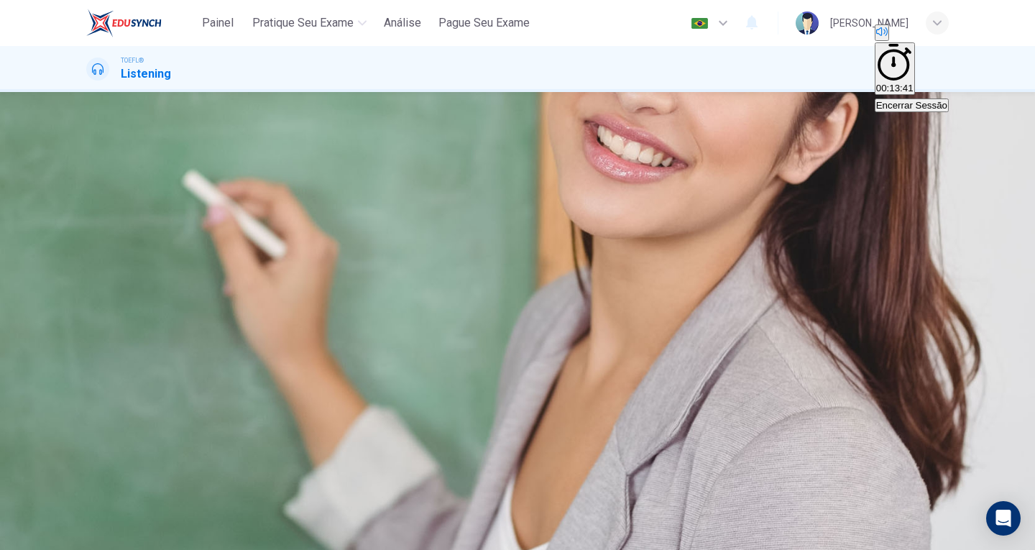
scroll to position [72, 0]
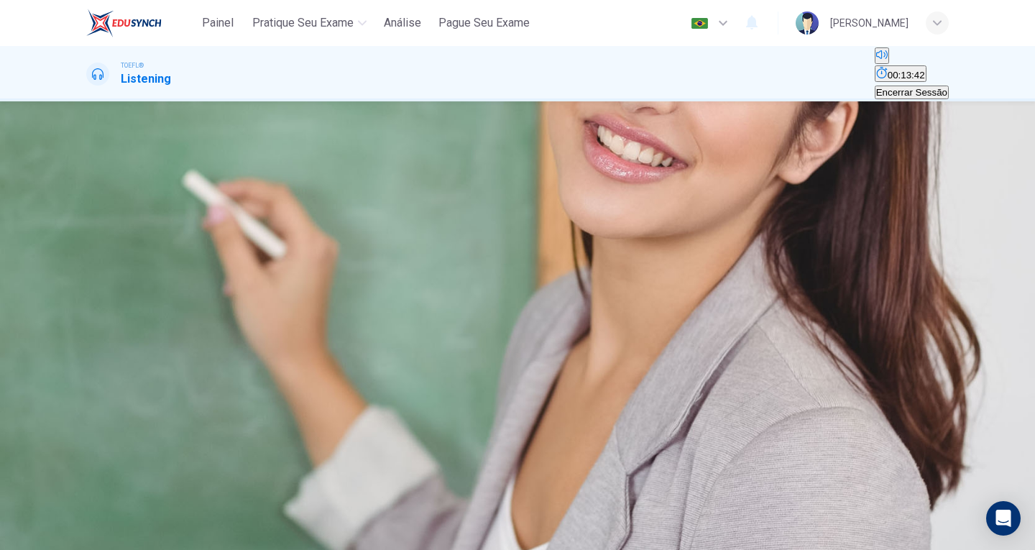
scroll to position [0, 0]
click at [101, 263] on icon "button" at bounding box center [96, 271] width 15 height 17
click at [89, 253] on button "button" at bounding box center [87, 260] width 3 height 14
click at [89, 257] on button "button" at bounding box center [87, 260] width 3 height 14
click at [89, 290] on button "Clique para ver a transcrição do áudio" at bounding box center [87, 297] width 3 height 14
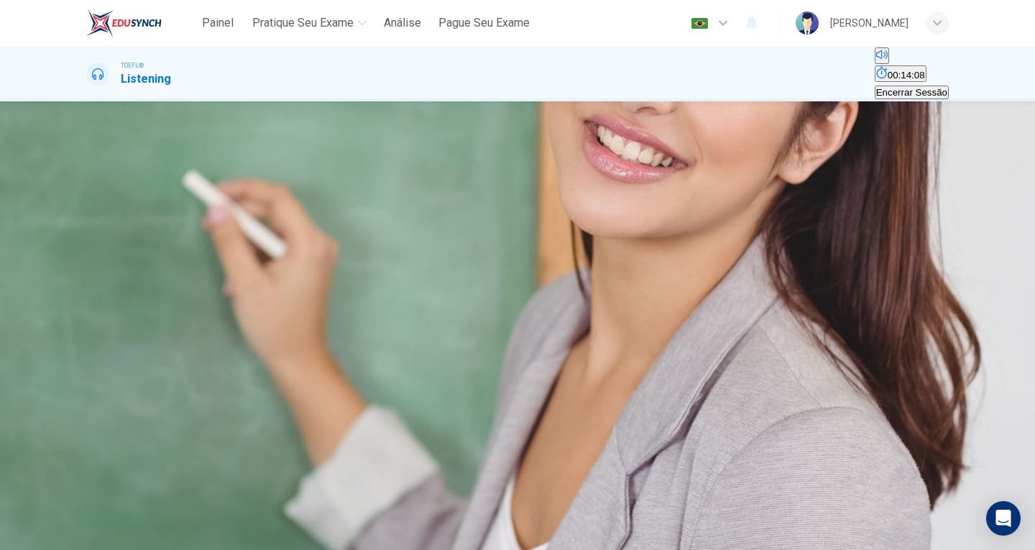
scroll to position [459, 0]
click at [96, 265] on icon "button" at bounding box center [97, 271] width 12 height 13
click at [619, 206] on button "C To indicate that in some circumstances players care about each other" at bounding box center [695, 194] width 297 height 24
click at [334, 231] on span "To show that participants will play the game a second time" at bounding box center [211, 225] width 247 height 11
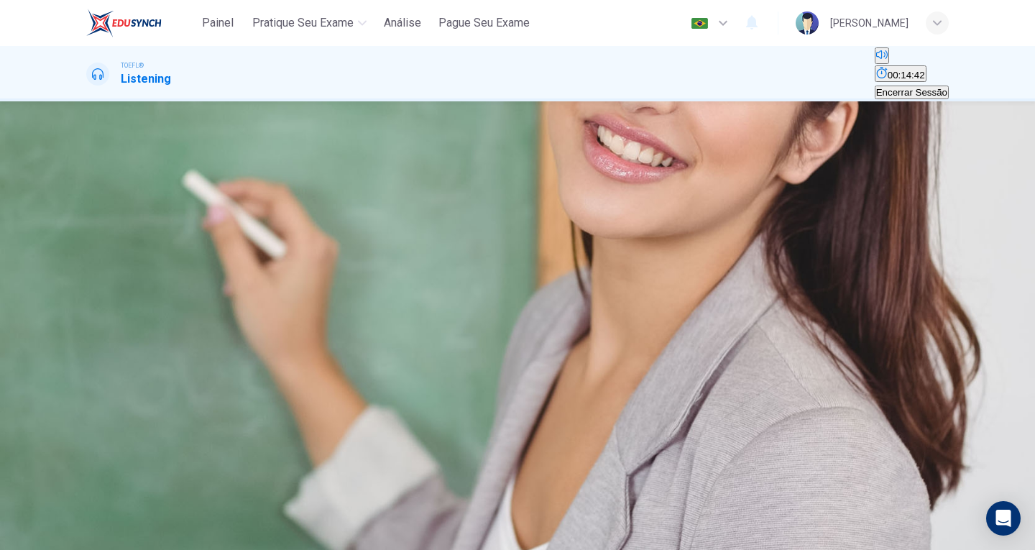
click at [72, 517] on icon "button" at bounding box center [54, 527] width 36 height 36
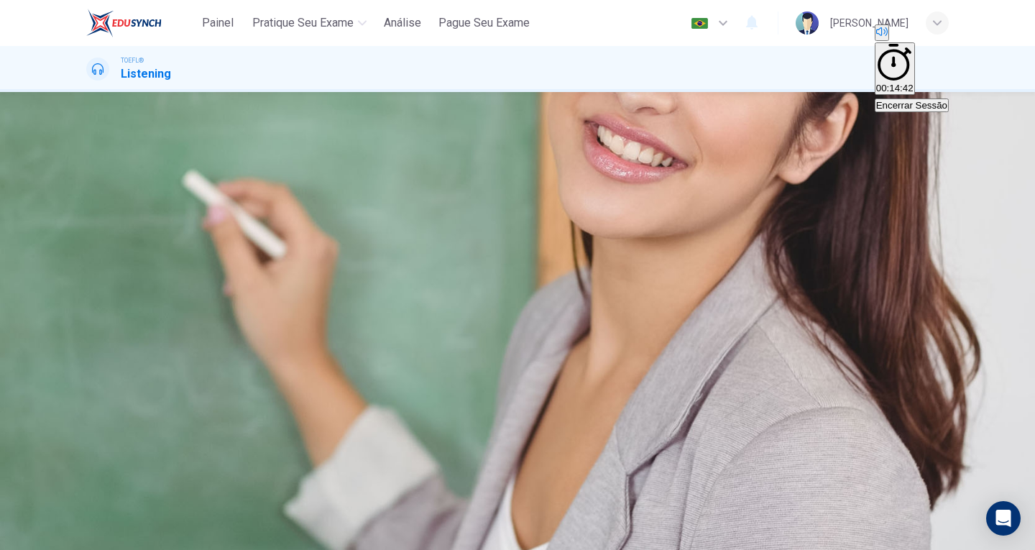
type input "6"
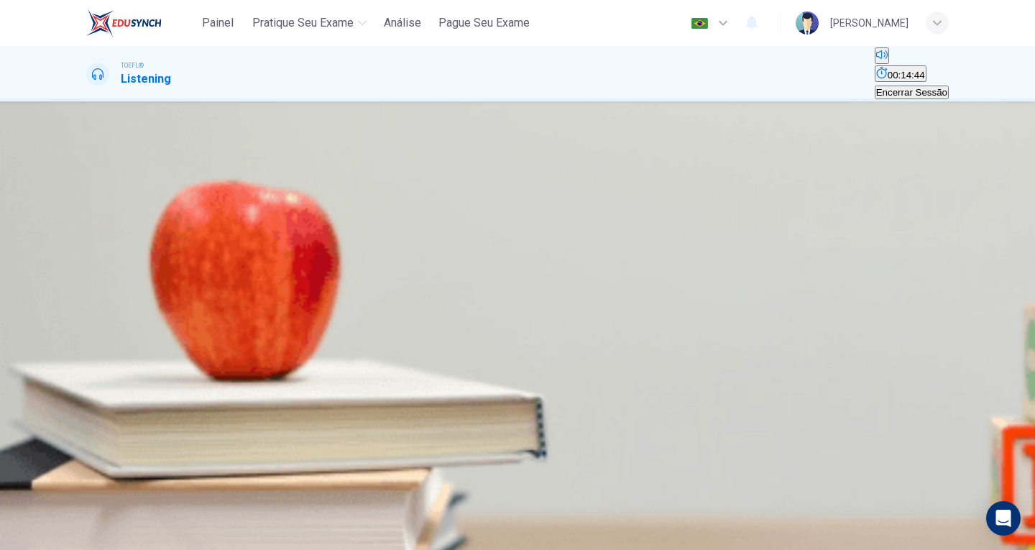
click at [89, 253] on button "button" at bounding box center [87, 260] width 3 height 14
click at [268, 205] on span "The librarian offers the student another job" at bounding box center [178, 199] width 180 height 11
click at [73, 507] on button "ENVIAR" at bounding box center [53, 523] width 39 height 52
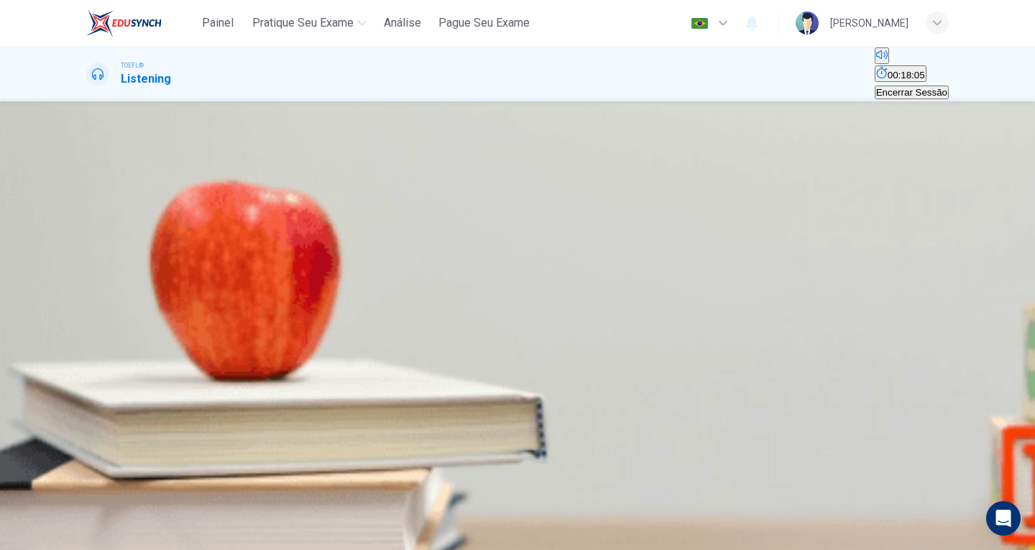
click at [419, 231] on span "She thinks he is a bad worker and actually doesn't recommend him for any job" at bounding box center [253, 225] width 331 height 11
click at [72, 509] on span "ENVIAR" at bounding box center [54, 503] width 36 height 11
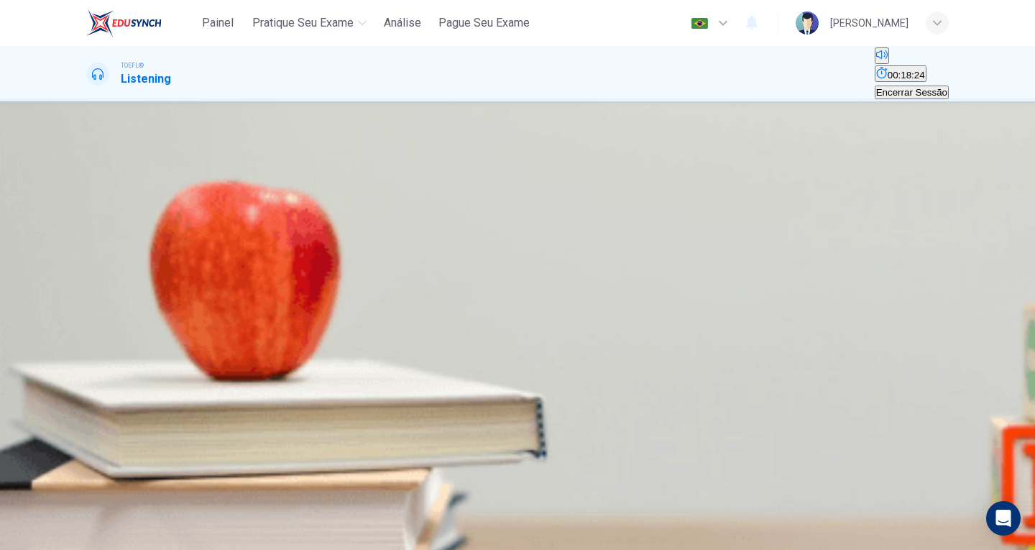
click at [88, 237] on icon "button" at bounding box center [88, 237] width 0 height 0
click at [86, 244] on span at bounding box center [86, 244] width 0 height 0
click at [88, 237] on icon "button" at bounding box center [88, 237] width 0 height 0
click at [269, 205] on span "To make up for his lack of work experience" at bounding box center [178, 199] width 181 height 11
click at [72, 509] on span "ENVIAR" at bounding box center [54, 503] width 36 height 11
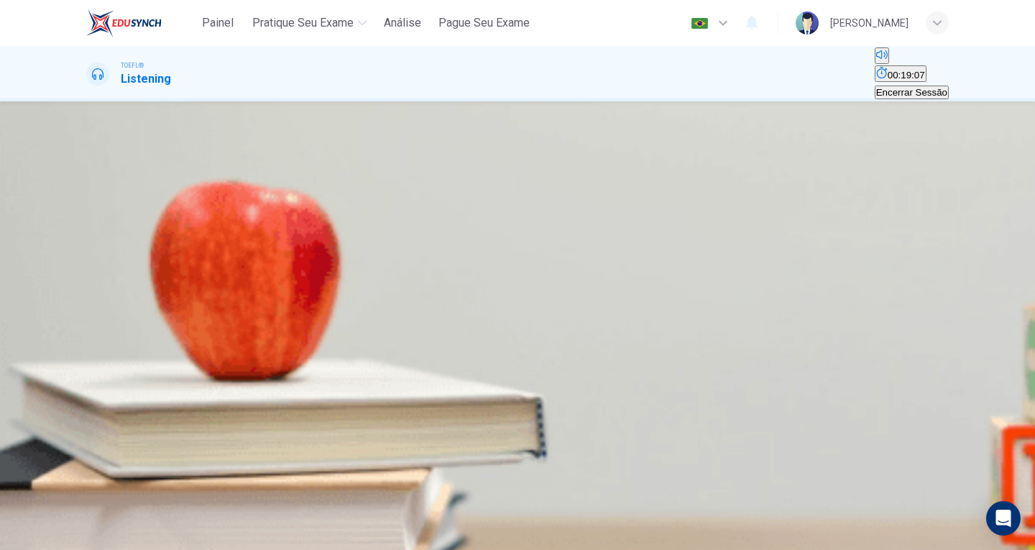
click at [86, 244] on span at bounding box center [86, 244] width 0 height 0
click at [101, 251] on icon "button" at bounding box center [96, 245] width 15 height 17
click at [149, 194] on div "C" at bounding box center [140, 188] width 18 height 11
click at [72, 509] on span "ENVIAR" at bounding box center [54, 503] width 36 height 11
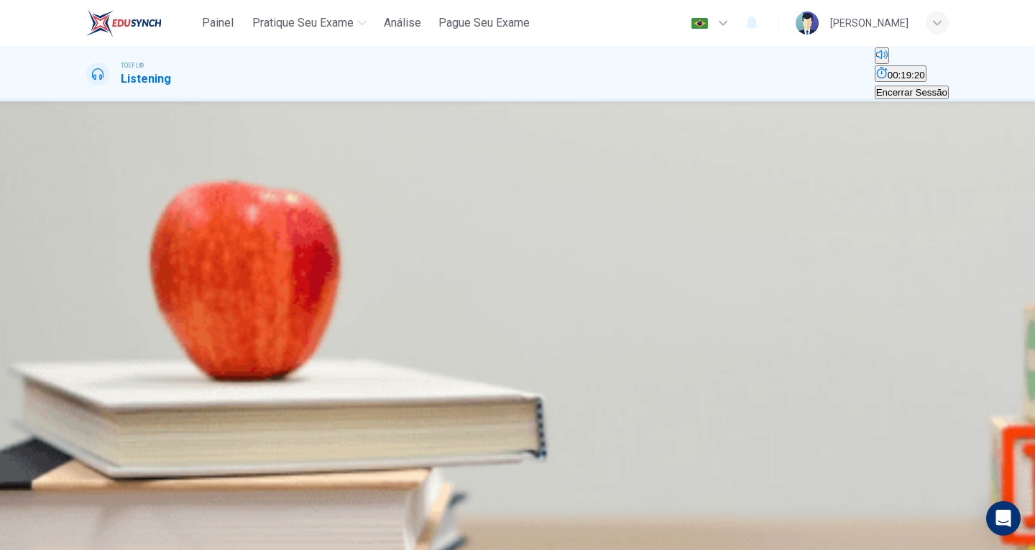
click at [589, 205] on span "He is asking for a letter of recommendation" at bounding box center [498, 199] width 183 height 11
click at [72, 509] on span "ENVIAR" at bounding box center [54, 503] width 36 height 11
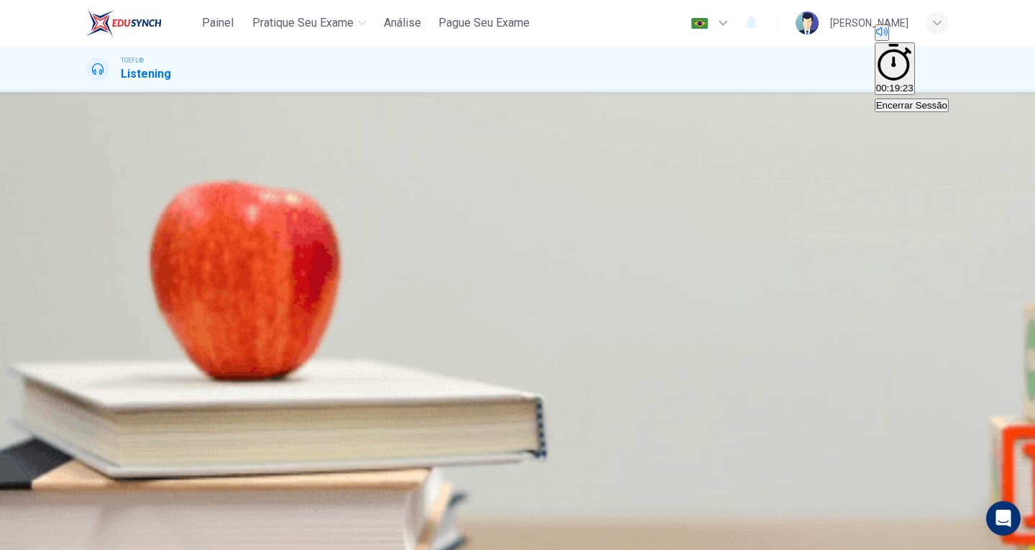
type input "31"
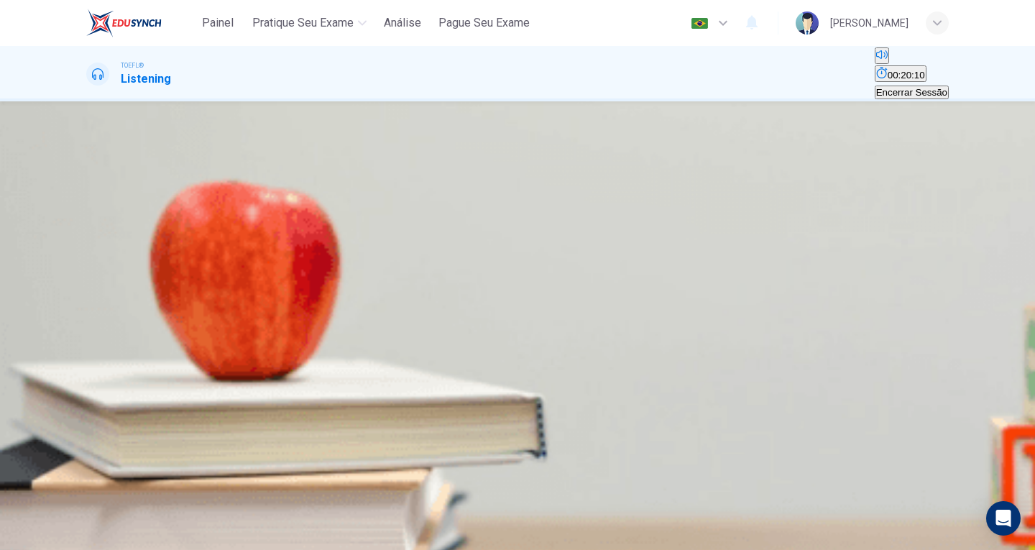
click at [88, 289] on icon "button" at bounding box center [88, 289] width 0 height 0
click at [86, 295] on span at bounding box center [86, 295] width 0 height 0
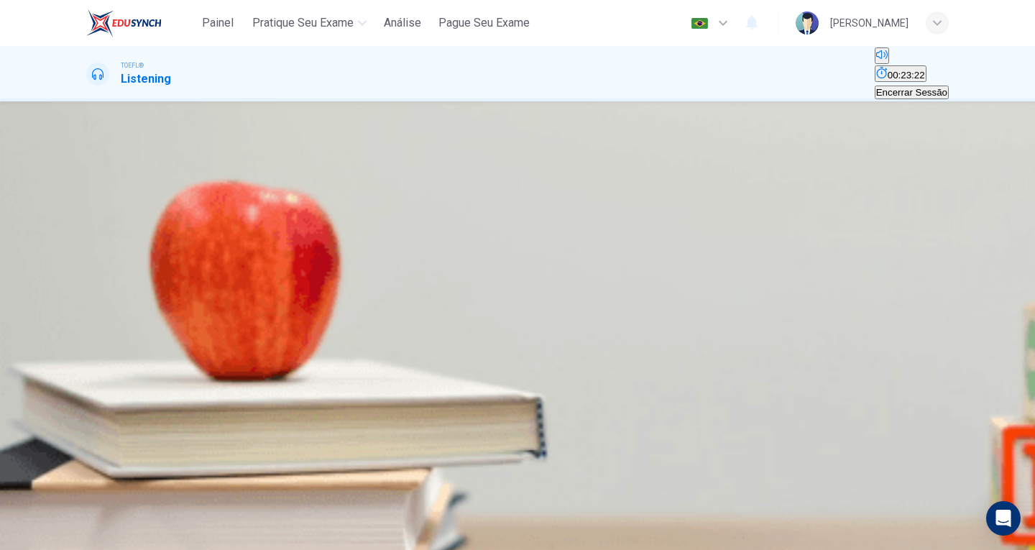
click at [86, 295] on span at bounding box center [86, 295] width 0 height 0
click at [425, 194] on div "A" at bounding box center [257, 188] width 338 height 11
click at [72, 509] on span "ENVIAR" at bounding box center [54, 503] width 36 height 11
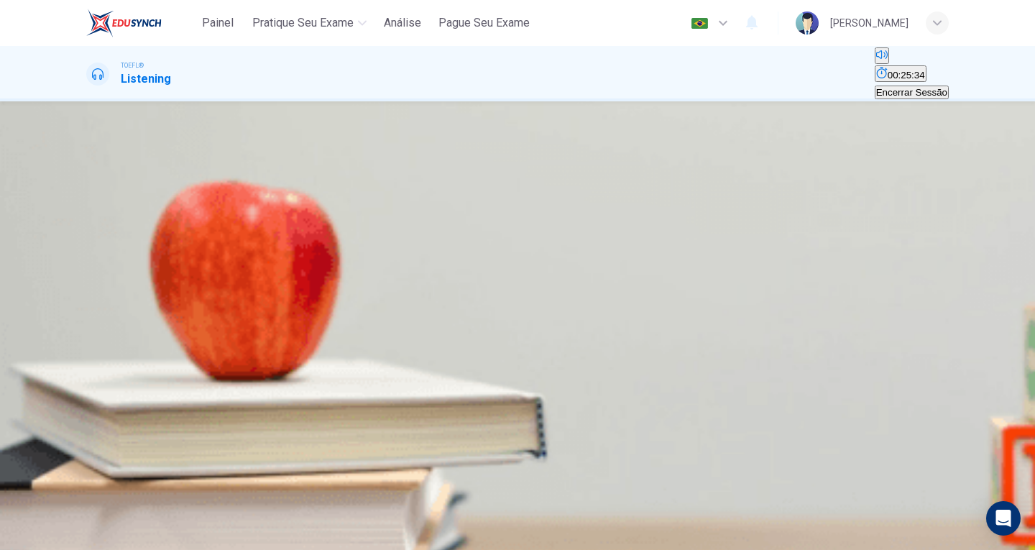
click at [86, 244] on span at bounding box center [86, 244] width 0 height 0
click at [89, 264] on button "Clique para ver a transcrição do áudio" at bounding box center [87, 271] width 3 height 14
type input "0"
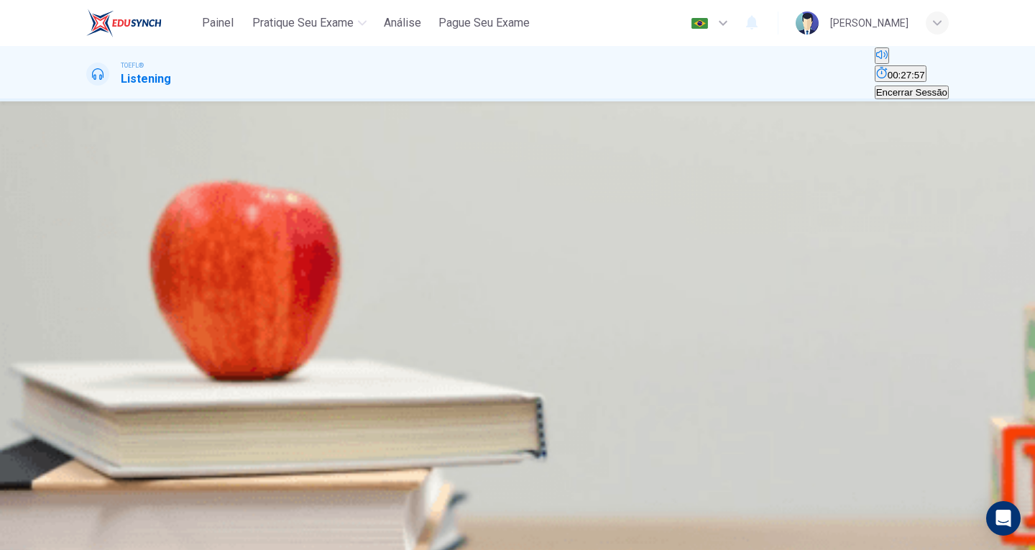
click at [797, 549] on div at bounding box center [517, 550] width 1035 height 0
click at [275, 194] on div "C" at bounding box center [260, 188] width 29 height 11
click at [72, 509] on span "ENVIAR" at bounding box center [54, 503] width 36 height 11
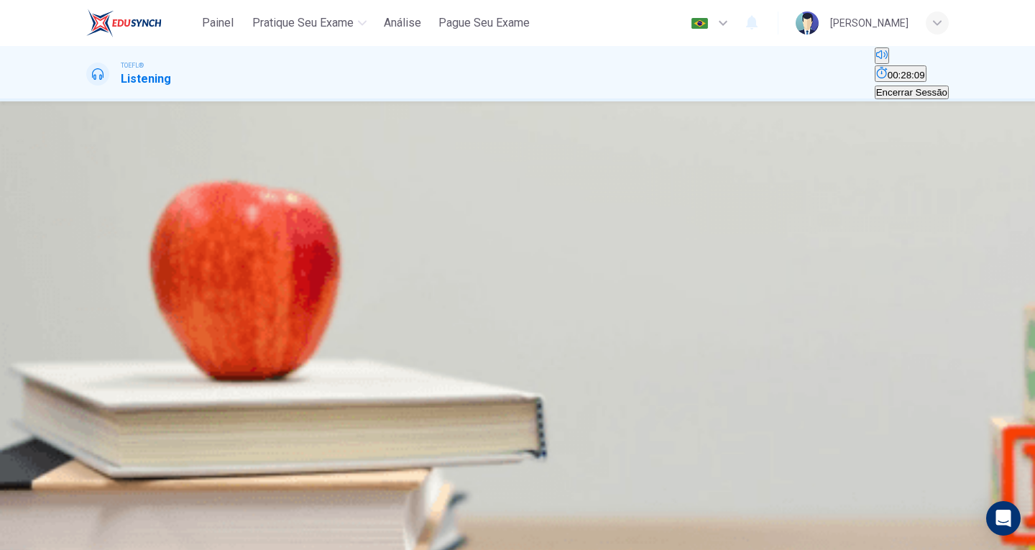
click at [450, 205] on span "He finds it very exciting and is enthusiastic" at bounding box center [360, 199] width 180 height 11
click at [88, 275] on icon "Clique para ver a transcrição do áudio" at bounding box center [88, 275] width 0 height 0
click at [825, 549] on div at bounding box center [517, 550] width 1035 height 0
click at [72, 509] on span "ENVIAR" at bounding box center [54, 503] width 36 height 11
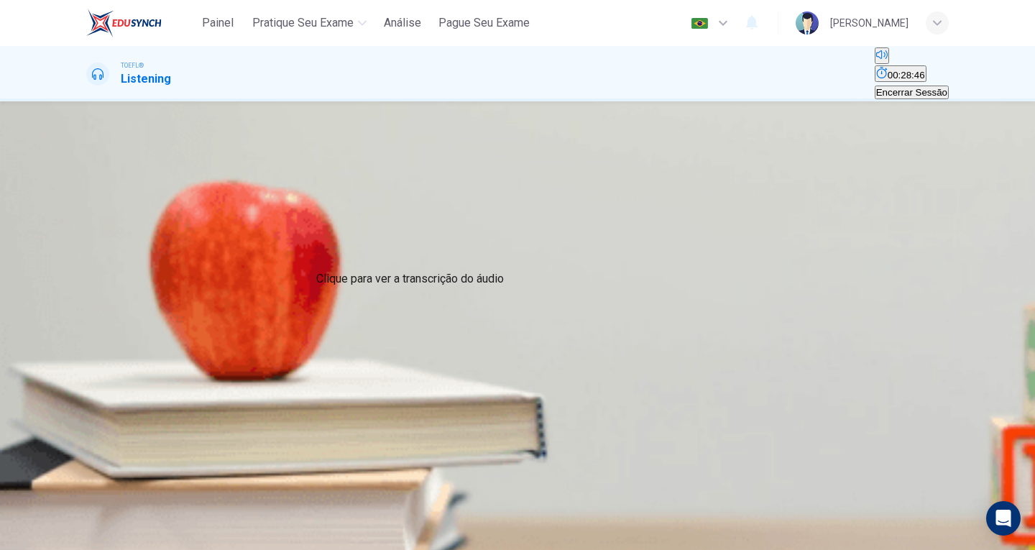
click at [88, 275] on icon "Clique para ver a transcrição do áudio" at bounding box center [88, 275] width 0 height 0
click at [934, 549] on div at bounding box center [517, 550] width 1035 height 0
click at [184, 205] on span "Square" at bounding box center [168, 199] width 31 height 11
click at [72, 509] on span "ENVIAR" at bounding box center [54, 503] width 36 height 11
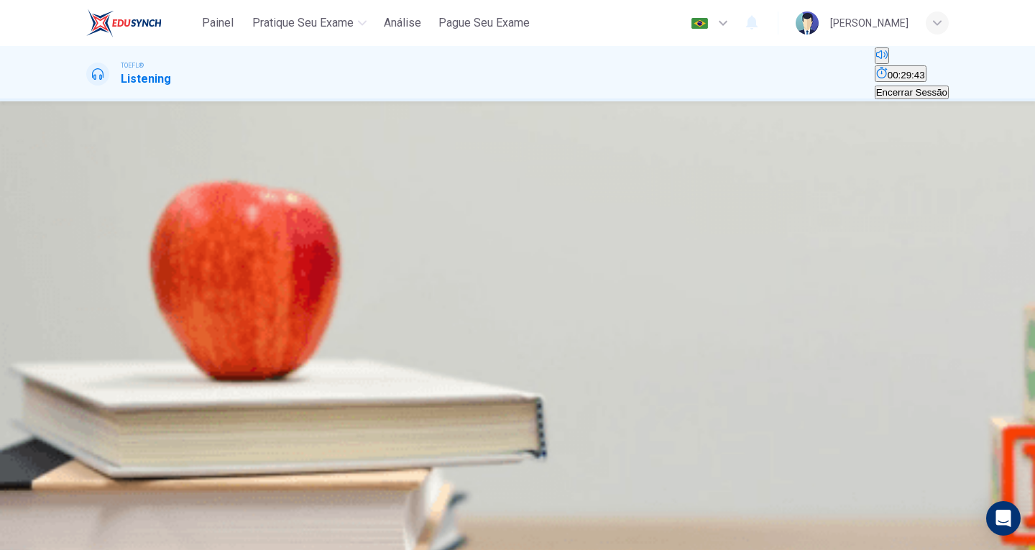
click at [397, 205] on span "Space, the final frontier" at bounding box center [347, 199] width 98 height 11
click at [73, 510] on button "ENVIAR" at bounding box center [53, 523] width 39 height 52
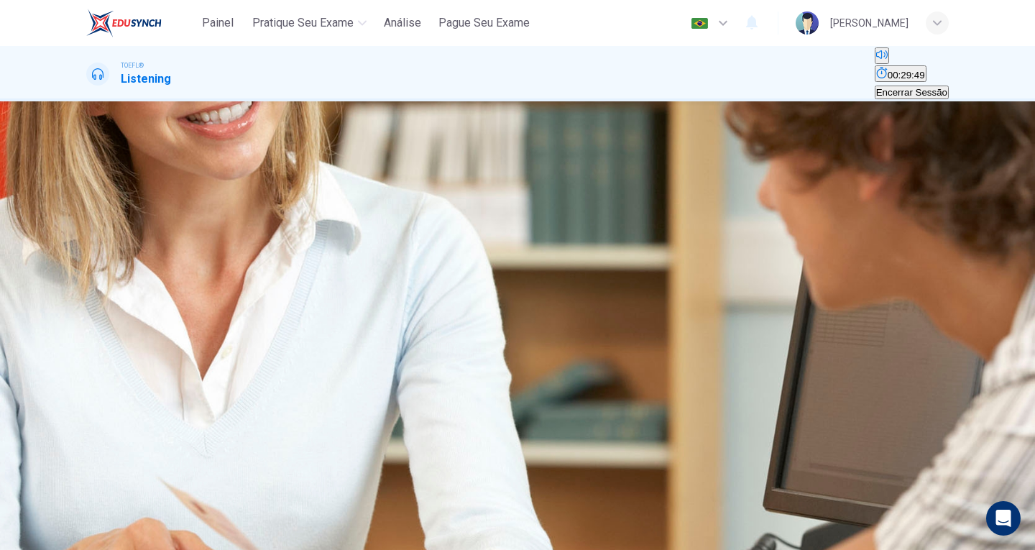
click at [88, 237] on icon "button" at bounding box center [88, 237] width 0 height 0
click at [908, 27] on div "[PERSON_NAME]" at bounding box center [872, 22] width 153 height 23
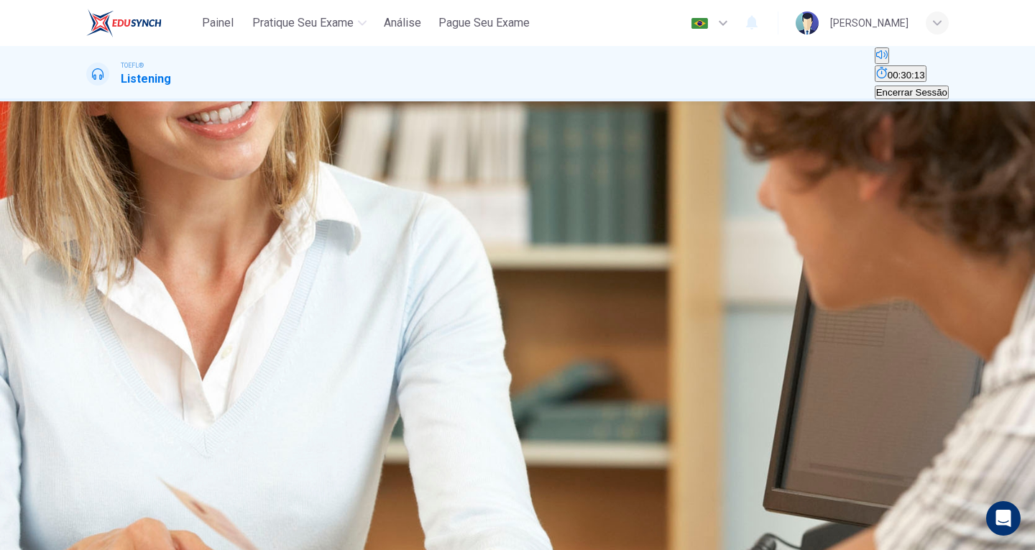
click at [998, 303] on div "Question 17 Which fallacies or defective proofs did they review? A Red [PERSON_…" at bounding box center [517, 298] width 1035 height 395
click at [938, 15] on div "button" at bounding box center [937, 22] width 23 height 23
click at [913, 549] on div at bounding box center [517, 550] width 1035 height 0
click at [116, 250] on div "03m 05s" at bounding box center [517, 261] width 862 height 73
click at [875, 75] on button "00:30:20" at bounding box center [901, 73] width 52 height 17
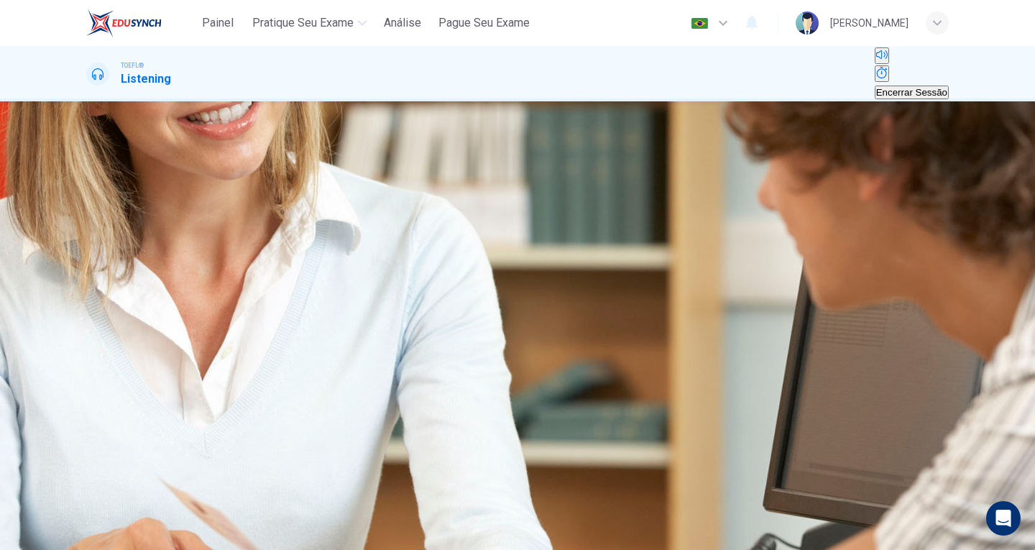
drag, startPoint x: 136, startPoint y: 252, endPoint x: 116, endPoint y: 256, distance: 20.4
click at [116, 256] on div "03m 27s" at bounding box center [517, 261] width 862 height 73
click at [875, 65] on button "Mostrar" at bounding box center [882, 73] width 14 height 17
click at [875, 63] on button "Silenciar" at bounding box center [882, 55] width 14 height 17
click at [875, 63] on button "Desilenciar" at bounding box center [876, 57] width 3 height 14
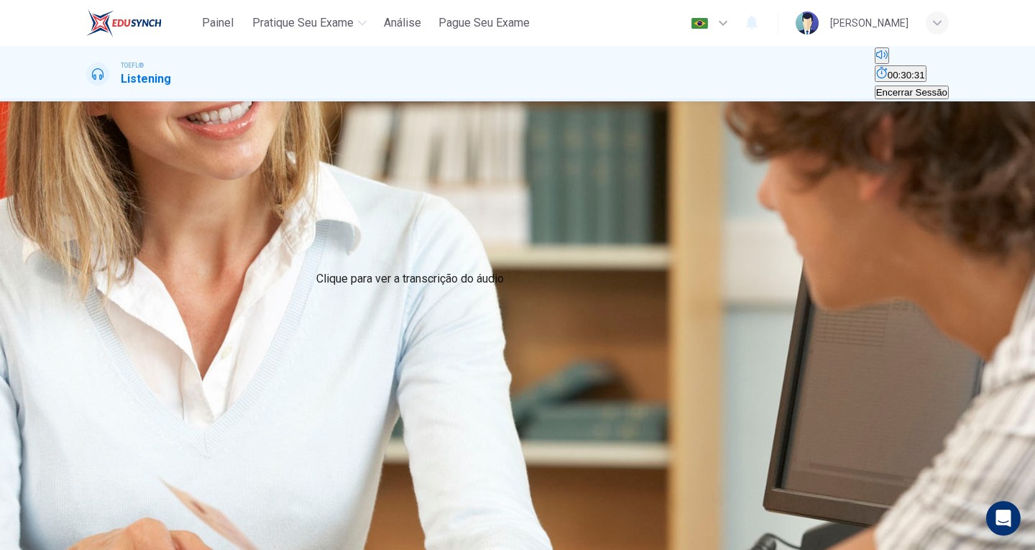
click at [88, 275] on icon "Clique para ver a transcrição do áudio" at bounding box center [88, 275] width 0 height 0
click at [103, 275] on icon "Clique para ver a transcrição do áudio" at bounding box center [96, 283] width 16 height 17
drag, startPoint x: 844, startPoint y: 328, endPoint x: 858, endPoint y: 340, distance: 18.9
click at [858, 549] on div at bounding box center [517, 550] width 1035 height 0
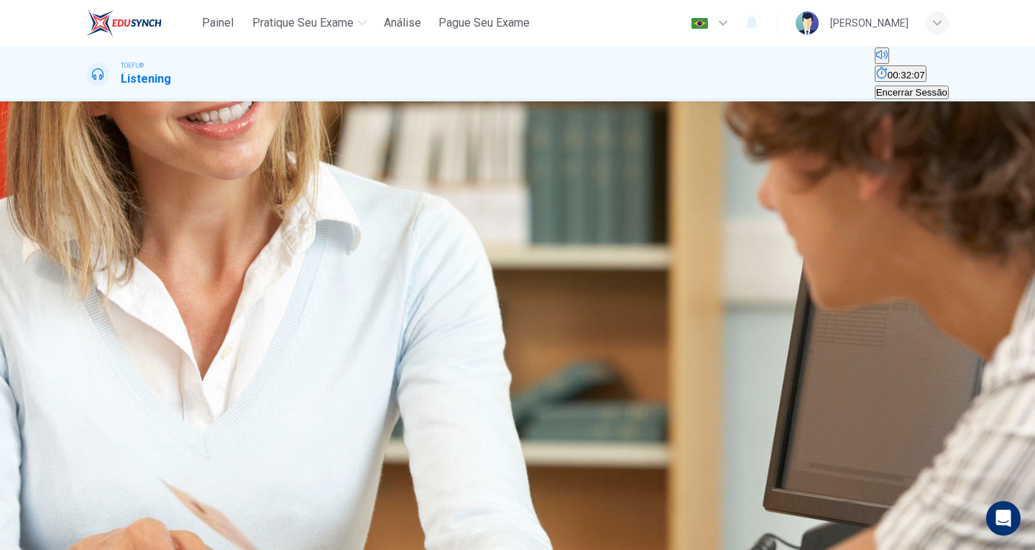
click at [410, 205] on span "Post Hoc" at bounding box center [390, 199] width 39 height 11
click at [89, 264] on button "Clique para ver a transcrição do áudio" at bounding box center [87, 271] width 3 height 14
click at [811, 549] on div at bounding box center [517, 550] width 1035 height 0
click at [221, 206] on button "A Red [PERSON_NAME] Fallacy" at bounding box center [153, 194] width 135 height 24
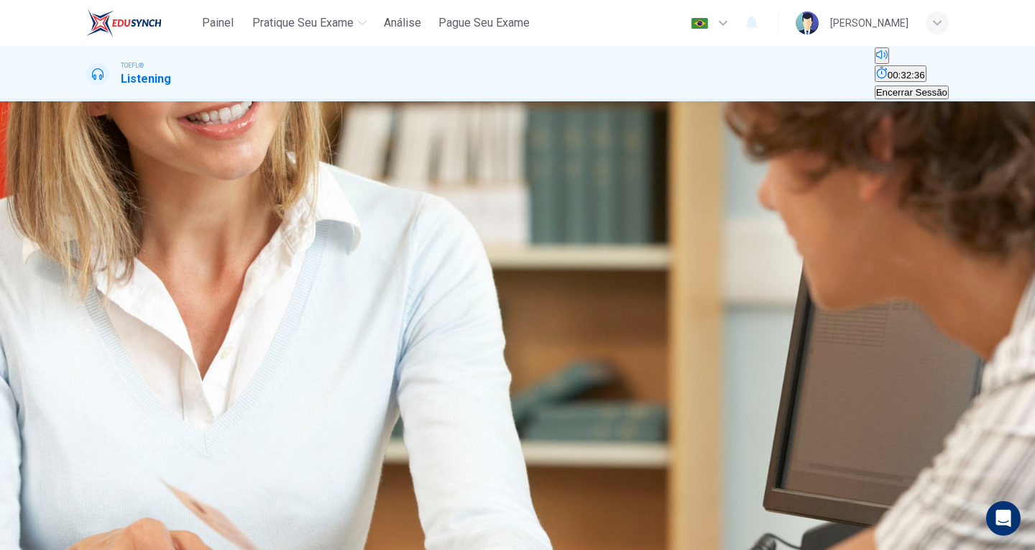
click at [410, 205] on span "Post Hoc" at bounding box center [390, 199] width 39 height 11
click at [369, 206] on button "C Myth of the Average" at bounding box center [326, 194] width 88 height 24
click at [89, 264] on button "Clique para ver a transcrição do áudio" at bounding box center [87, 271] width 3 height 14
click at [885, 549] on div at bounding box center [517, 550] width 1035 height 0
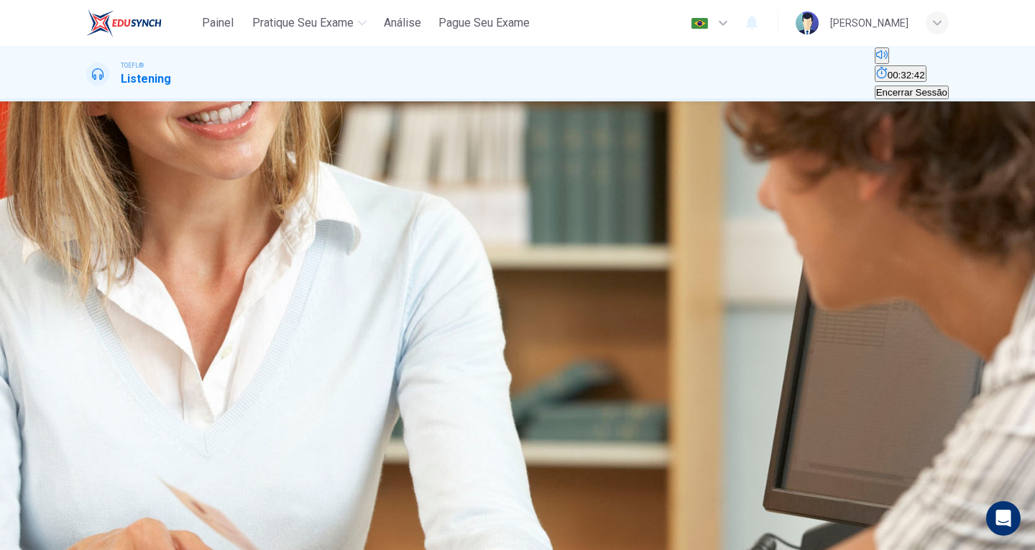
click at [101, 252] on icon "button" at bounding box center [97, 245] width 12 height 13
click at [89, 264] on button "Clique para ver a transcrição do áudio" at bounding box center [87, 271] width 3 height 14
click at [799, 549] on div at bounding box center [517, 550] width 1035 height 0
click at [88, 275] on icon "Clique para ver a transcrição do áudio" at bounding box center [88, 275] width 0 height 0
click at [837, 549] on div at bounding box center [517, 550] width 1035 height 0
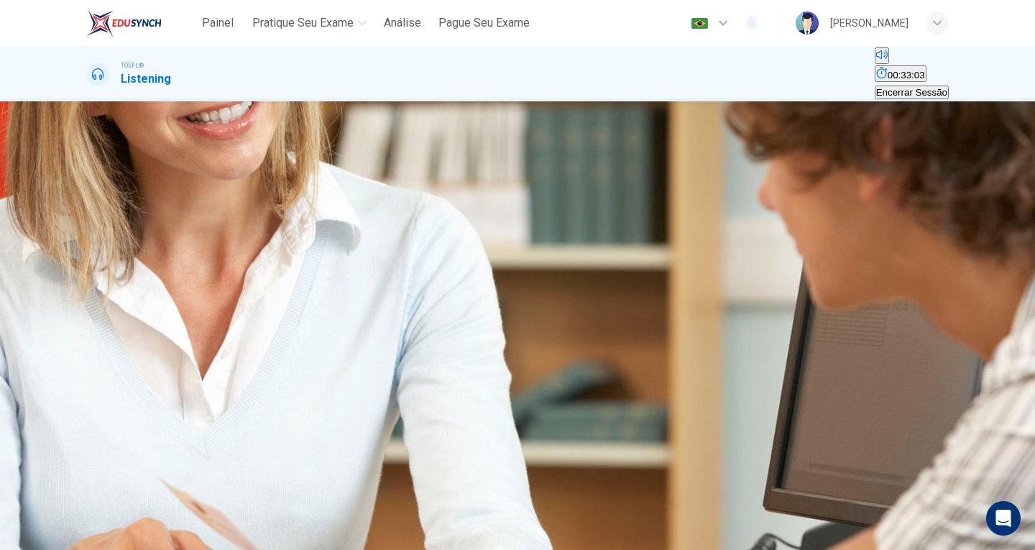
click at [221, 206] on button "A Red [PERSON_NAME] Fallacy" at bounding box center [153, 194] width 135 height 24
click at [103, 275] on icon "Clique para ver a transcrição do áudio" at bounding box center [96, 283] width 16 height 17
click at [845, 549] on div at bounding box center [517, 550] width 1035 height 0
click at [411, 206] on button "D Post Hoc" at bounding box center [390, 194] width 42 height 24
click at [88, 275] on icon "Clique para ver a transcrição do áudio" at bounding box center [88, 275] width 0 height 0
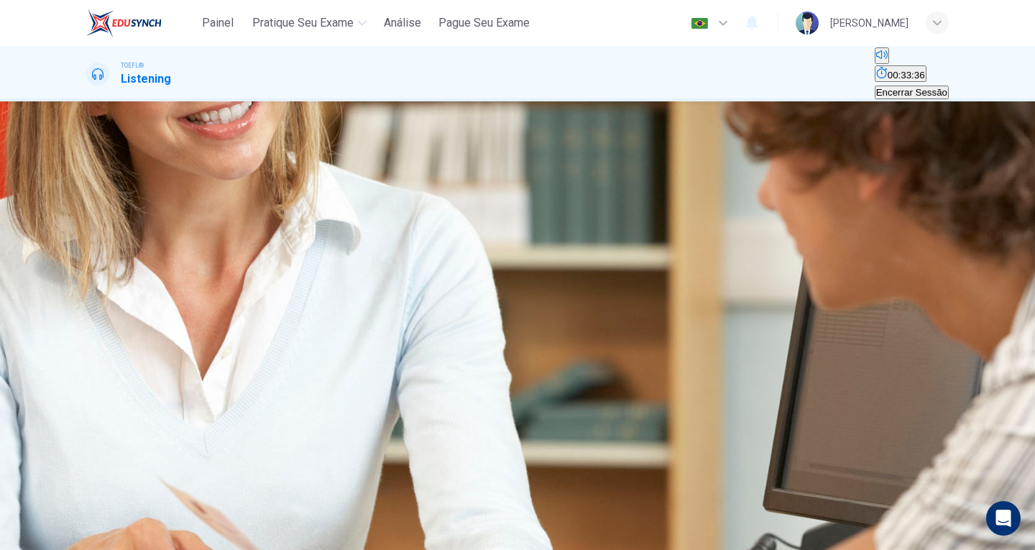
scroll to position [216, 0]
click at [837, 549] on div at bounding box center [517, 550] width 1035 height 0
click at [282, 206] on button "B Post Sequitur" at bounding box center [251, 194] width 60 height 24
click at [103, 275] on icon "Clique para ver a transcrição do áudio" at bounding box center [96, 283] width 16 height 17
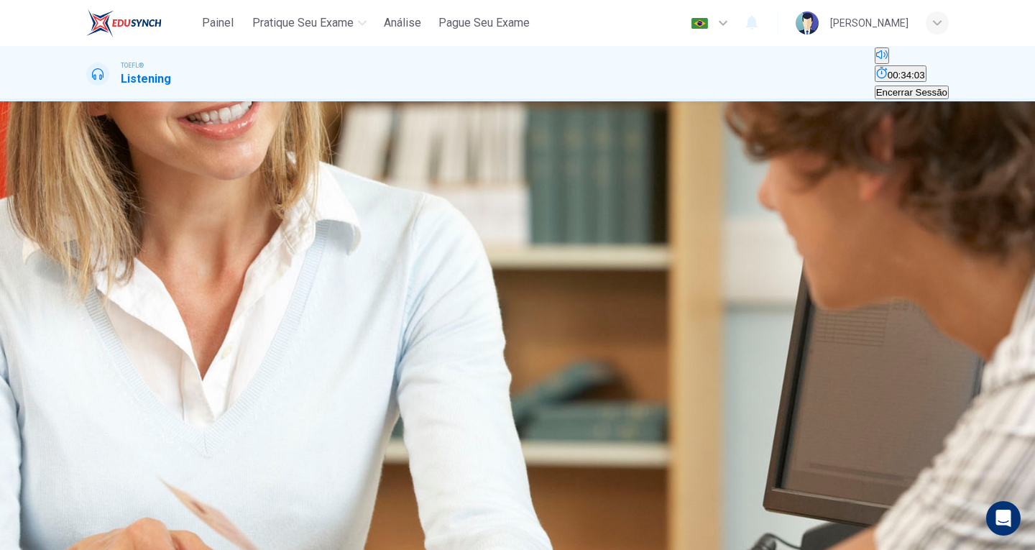
click at [963, 549] on div at bounding box center [517, 550] width 1035 height 0
click at [72, 509] on span "ENVIAR" at bounding box center [54, 503] width 36 height 11
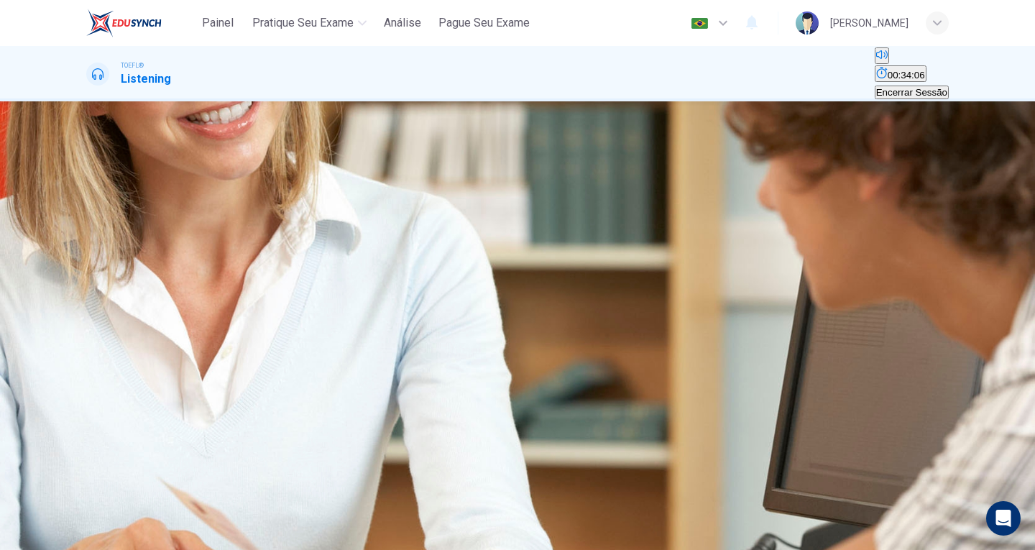
click at [201, 205] on span "To resolve some confusion" at bounding box center [145, 199] width 114 height 11
click at [512, 205] on span "To discuss something from the text" at bounding box center [437, 199] width 147 height 11
click at [88, 275] on icon "Clique para ver a transcrição do áudio" at bounding box center [88, 275] width 0 height 0
click at [787, 549] on div at bounding box center [517, 550] width 1035 height 0
click at [89, 264] on button "Clique para ver a transcrição do áudio" at bounding box center [87, 271] width 3 height 14
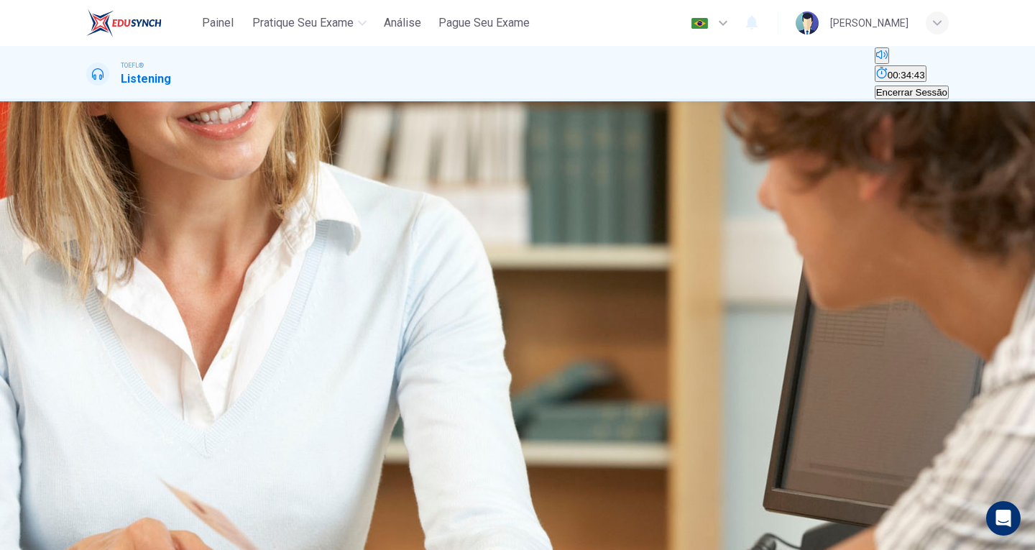
click at [832, 549] on div at bounding box center [517, 550] width 1035 height 0
click at [201, 205] on span "To resolve some confusion" at bounding box center [145, 199] width 114 height 11
click at [73, 519] on button "ENVIAR" at bounding box center [53, 523] width 39 height 52
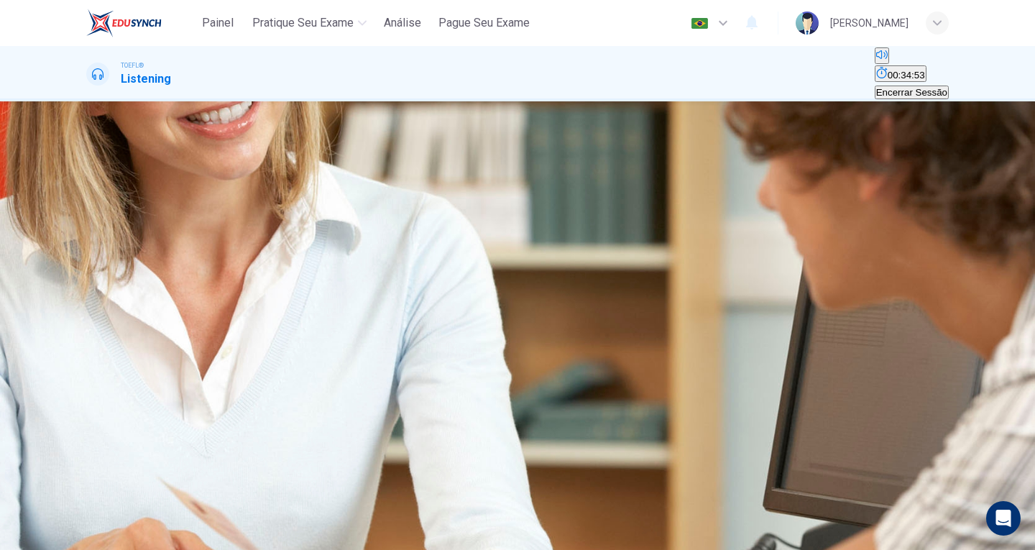
click at [103, 300] on icon "Clique para ver a transcrição do áudio" at bounding box center [96, 308] width 16 height 17
click at [877, 549] on div at bounding box center [517, 550] width 1035 height 0
click at [103, 300] on icon "Clique para ver a transcrição do áudio" at bounding box center [96, 308] width 16 height 17
click at [804, 549] on div at bounding box center [517, 550] width 1035 height 0
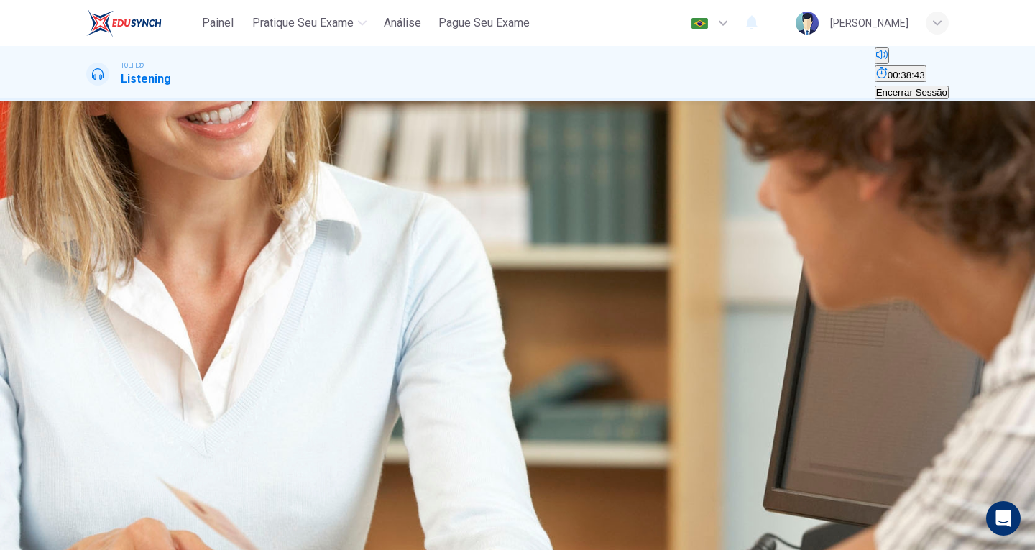
click at [627, 206] on button "C If she won a game wearing those socks, she'll need to wear them to win" at bounding box center [742, 194] width 307 height 24
click at [72, 509] on span "ENVIAR" at bounding box center [54, 503] width 36 height 11
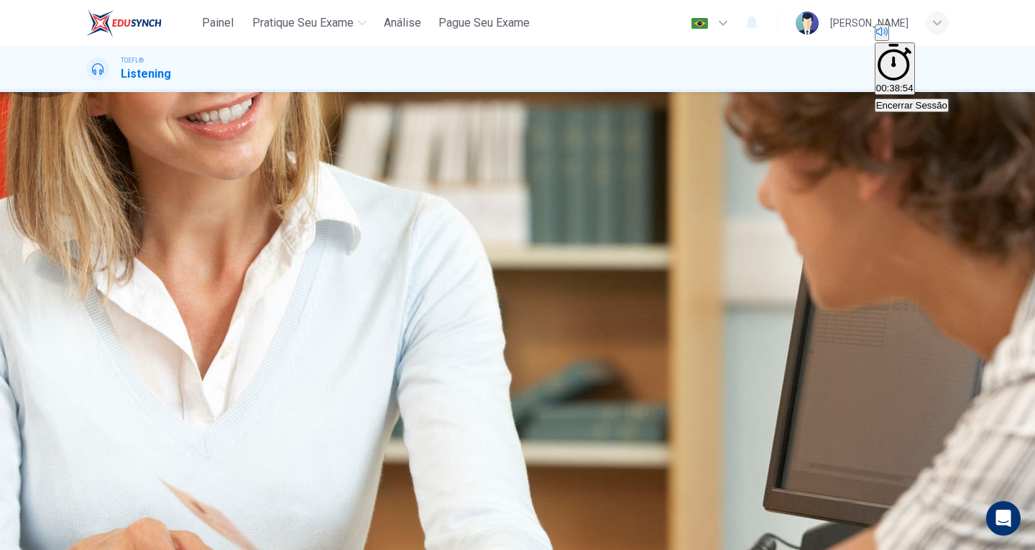
type input "65"
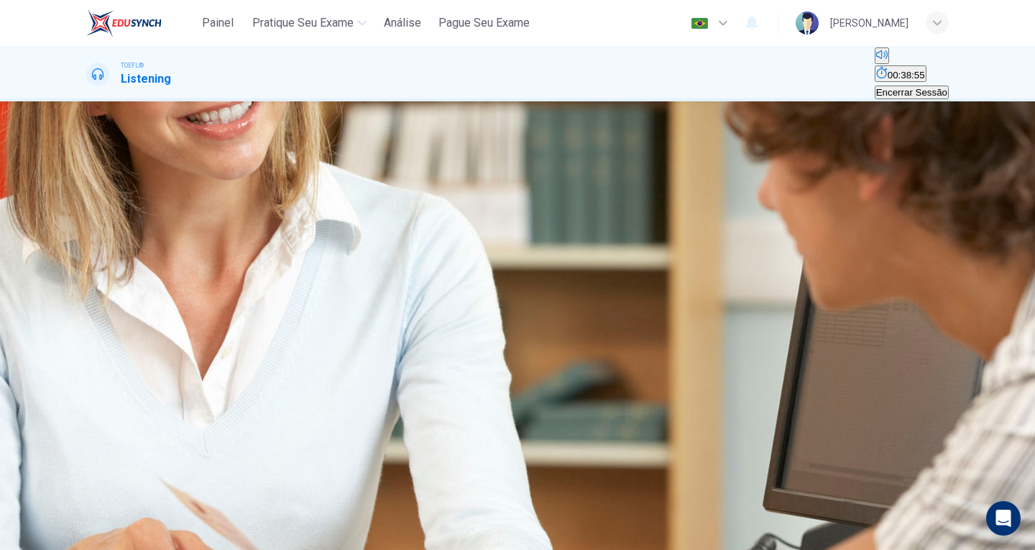
click at [88, 194] on icon "button" at bounding box center [88, 194] width 0 height 0
type input "0"
click at [574, 278] on span ""Can you sound them out for me?"" at bounding box center [647, 272] width 147 height 11
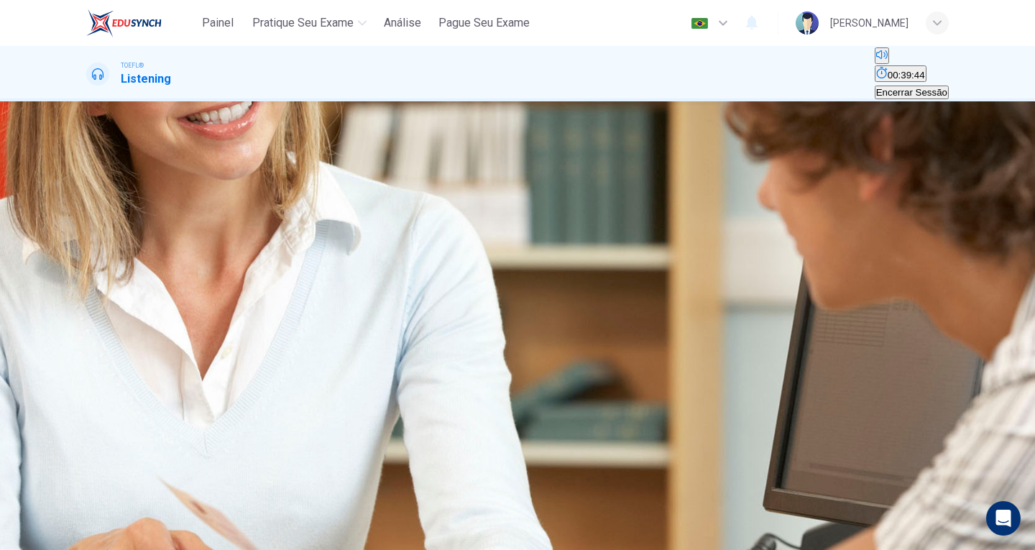
click at [436, 278] on span ""Does what I said seem like a good idea?"" at bounding box center [346, 272] width 179 height 11
click at [72, 509] on span "ENVIAR" at bounding box center [54, 503] width 36 height 11
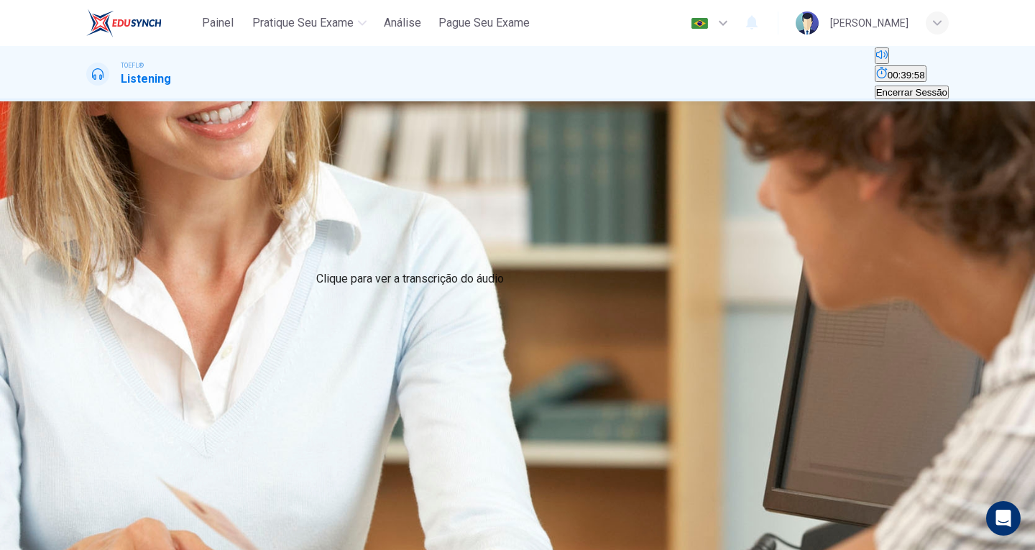
click at [88, 275] on icon "Clique para ver a transcrição do áudio" at bounding box center [88, 275] width 0 height 0
click at [793, 549] on div at bounding box center [517, 550] width 1035 height 0
click at [397, 205] on span "Red [PERSON_NAME] Fallacy" at bounding box center [331, 199] width 132 height 11
click at [72, 509] on span "ENVIAR" at bounding box center [54, 503] width 36 height 11
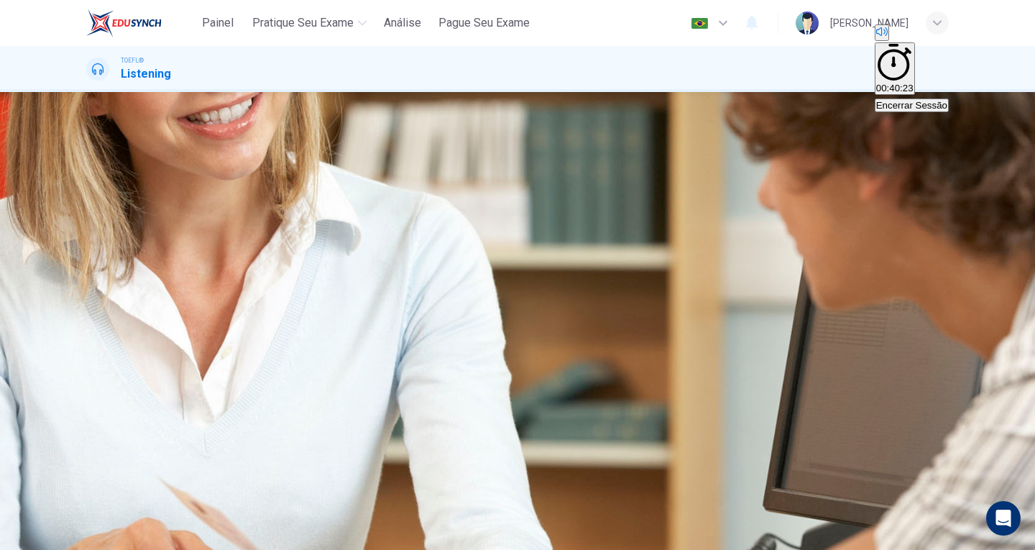
type input "65"
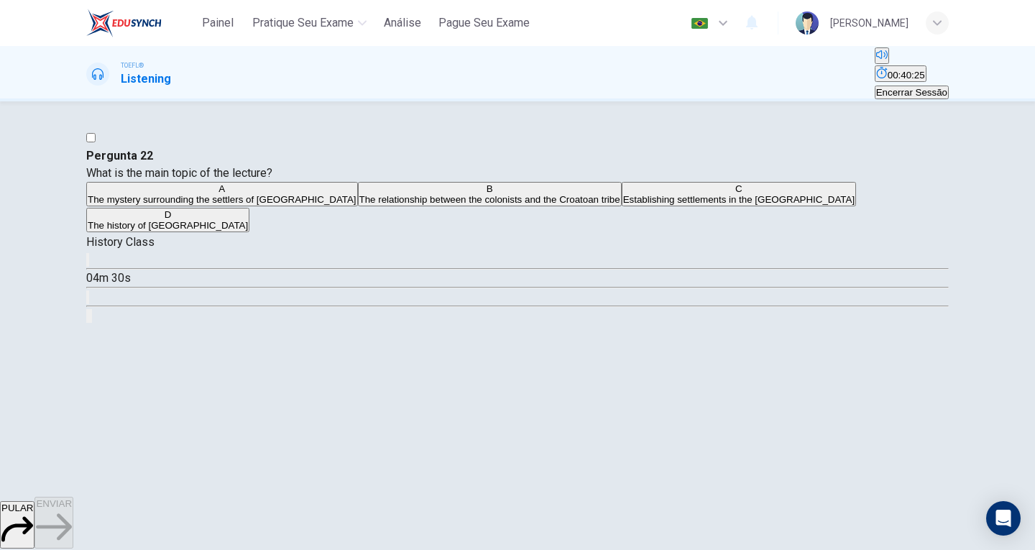
scroll to position [0, 0]
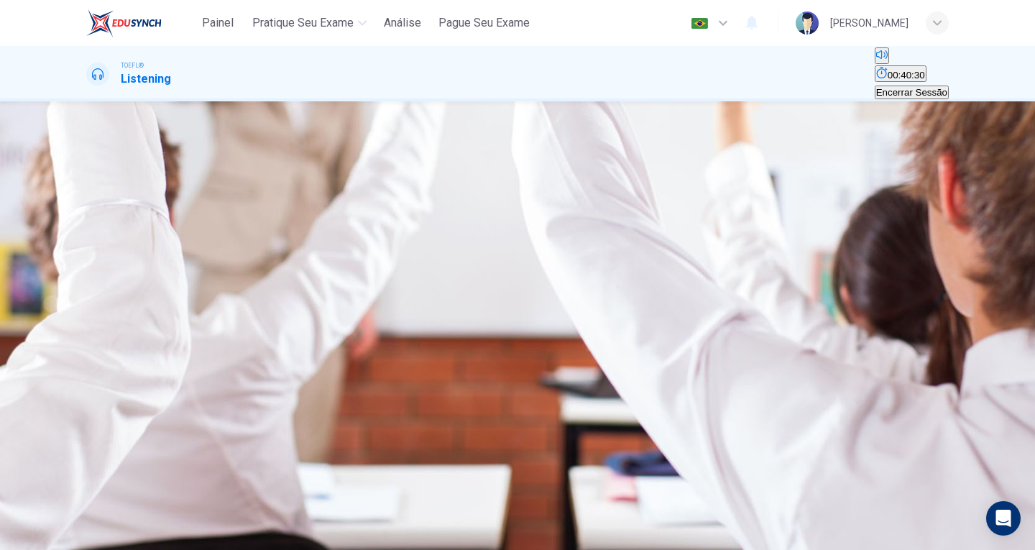
click at [89, 254] on button "button" at bounding box center [87, 260] width 3 height 14
drag, startPoint x: 142, startPoint y: 249, endPoint x: 108, endPoint y: 254, distance: 34.9
click at [109, 254] on div "04m 20s" at bounding box center [517, 287] width 862 height 73
click at [88, 263] on icon "button" at bounding box center [88, 263] width 0 height 0
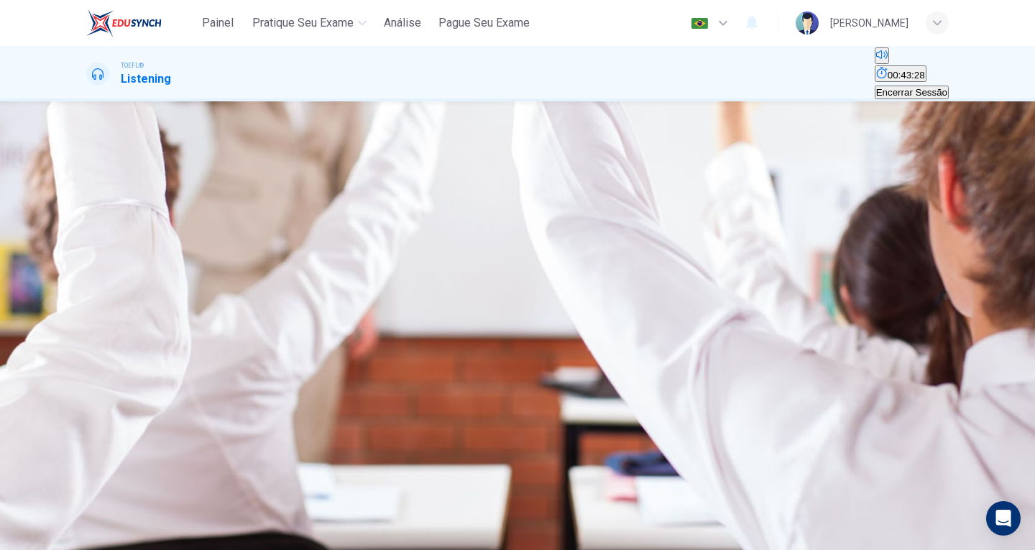
click at [356, 205] on span "The mystery surrounding the settlers of [GEOGRAPHIC_DATA]" at bounding box center [222, 199] width 269 height 11
click at [72, 509] on span "ENVIAR" at bounding box center [54, 503] width 36 height 11
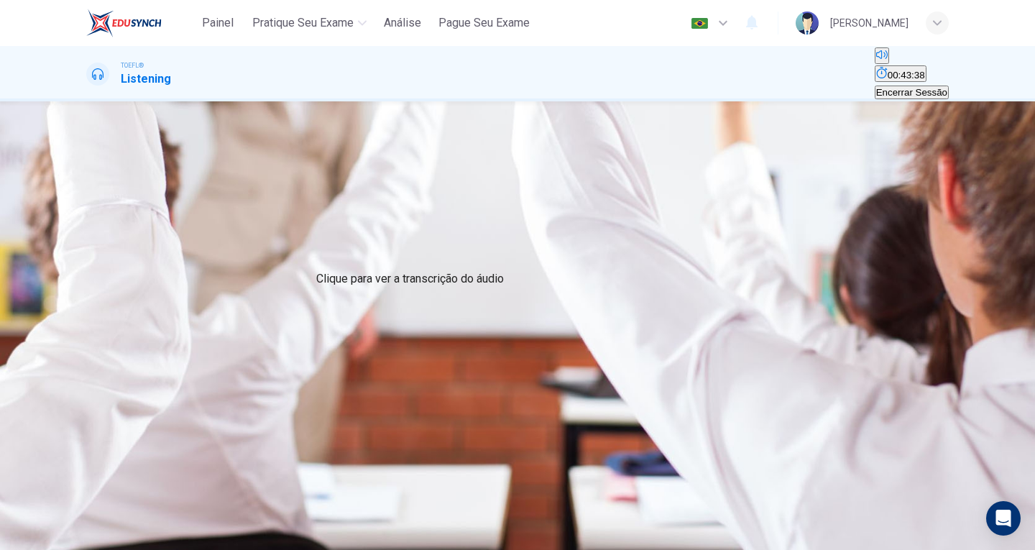
click at [89, 290] on button "Clique para ver a transcrição do áudio" at bounding box center [87, 297] width 3 height 14
click at [88, 263] on icon "button" at bounding box center [88, 263] width 0 height 0
click at [88, 300] on icon "Clique para ver a transcrição do áudio" at bounding box center [88, 300] width 0 height 0
click at [867, 549] on div at bounding box center [517, 550] width 1035 height 0
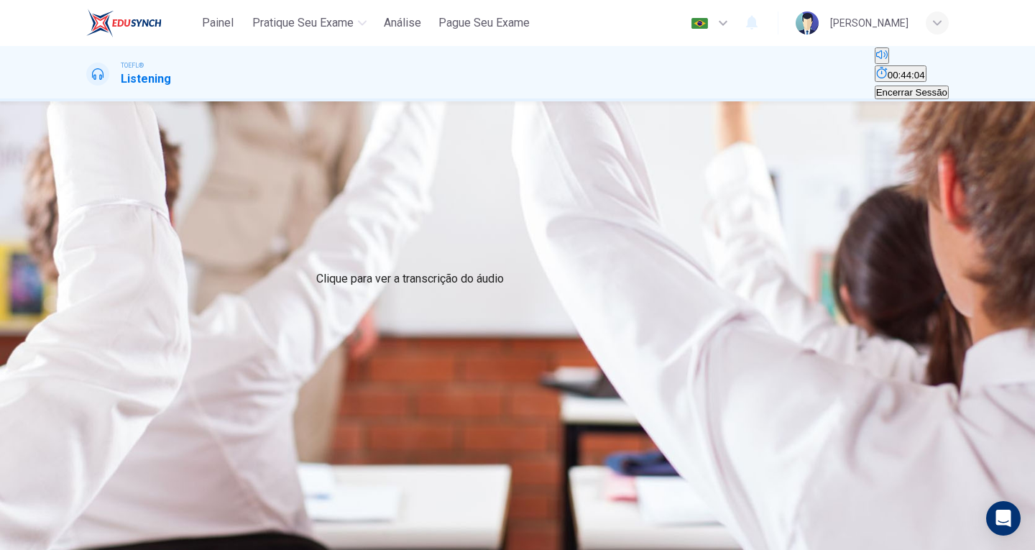
click at [88, 300] on icon "Clique para ver a transcrição do áudio" at bounding box center [88, 300] width 0 height 0
click at [849, 549] on div at bounding box center [517, 550] width 1035 height 0
click at [89, 290] on button "Clique para ver a transcrição do áudio" at bounding box center [87, 297] width 3 height 14
click at [889, 549] on div at bounding box center [517, 550] width 1035 height 0
click at [676, 205] on span "Both efforts were impacted by climate changes" at bounding box center [732, 199] width 198 height 11
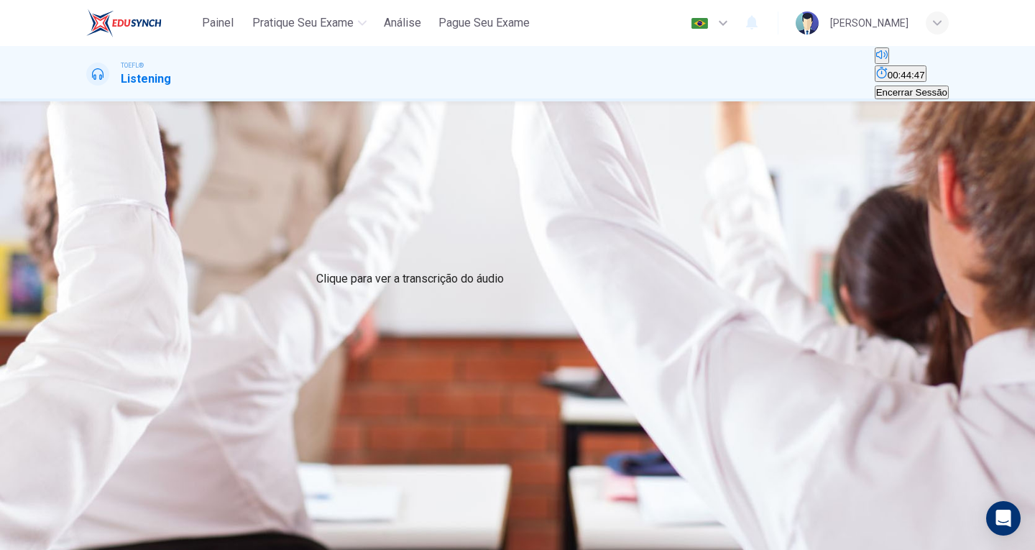
click at [88, 300] on icon "Clique para ver a transcrição do áudio" at bounding box center [88, 300] width 0 height 0
click at [876, 549] on div at bounding box center [517, 550] width 1035 height 0
click at [73, 523] on button "ENVIAR" at bounding box center [53, 523] width 39 height 52
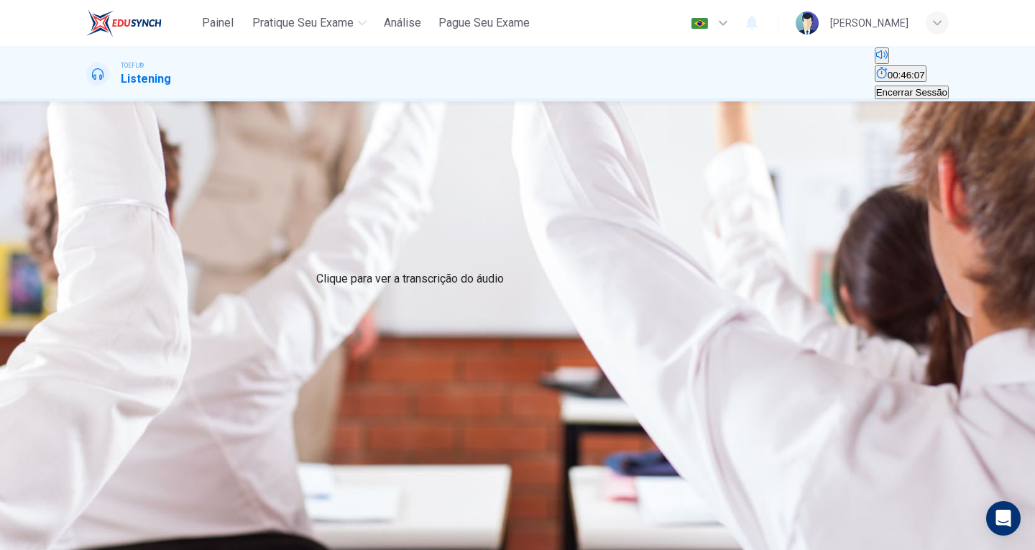
click at [103, 275] on icon "Clique para ver a transcrição do áudio" at bounding box center [96, 283] width 16 height 17
drag, startPoint x: 936, startPoint y: 264, endPoint x: 926, endPoint y: 246, distance: 21.2
click at [936, 549] on div at bounding box center [517, 550] width 1035 height 0
type input "65"
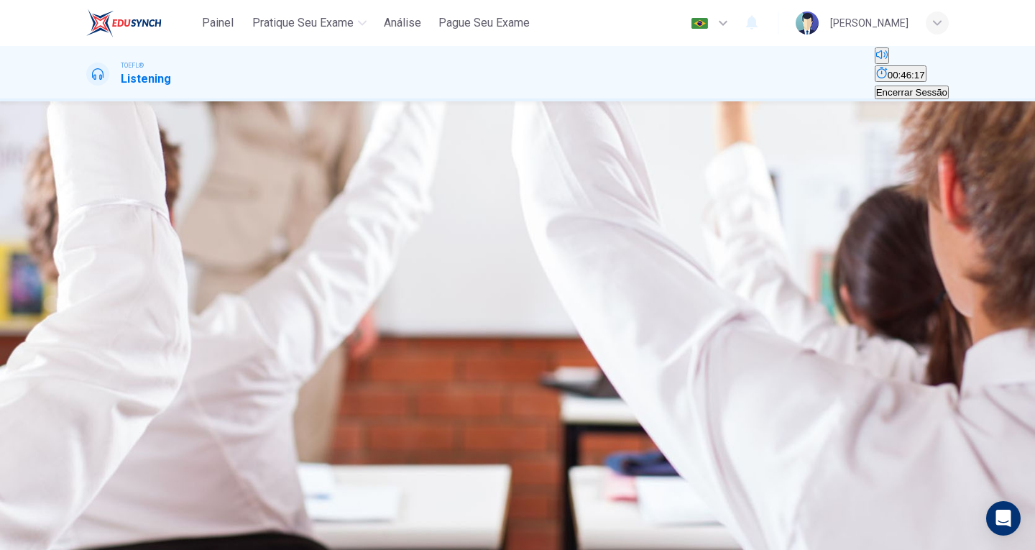
click at [908, 87] on span "Encerrar Sessão" at bounding box center [911, 92] width 71 height 11
